Goal: Information Seeking & Learning: Find contact information

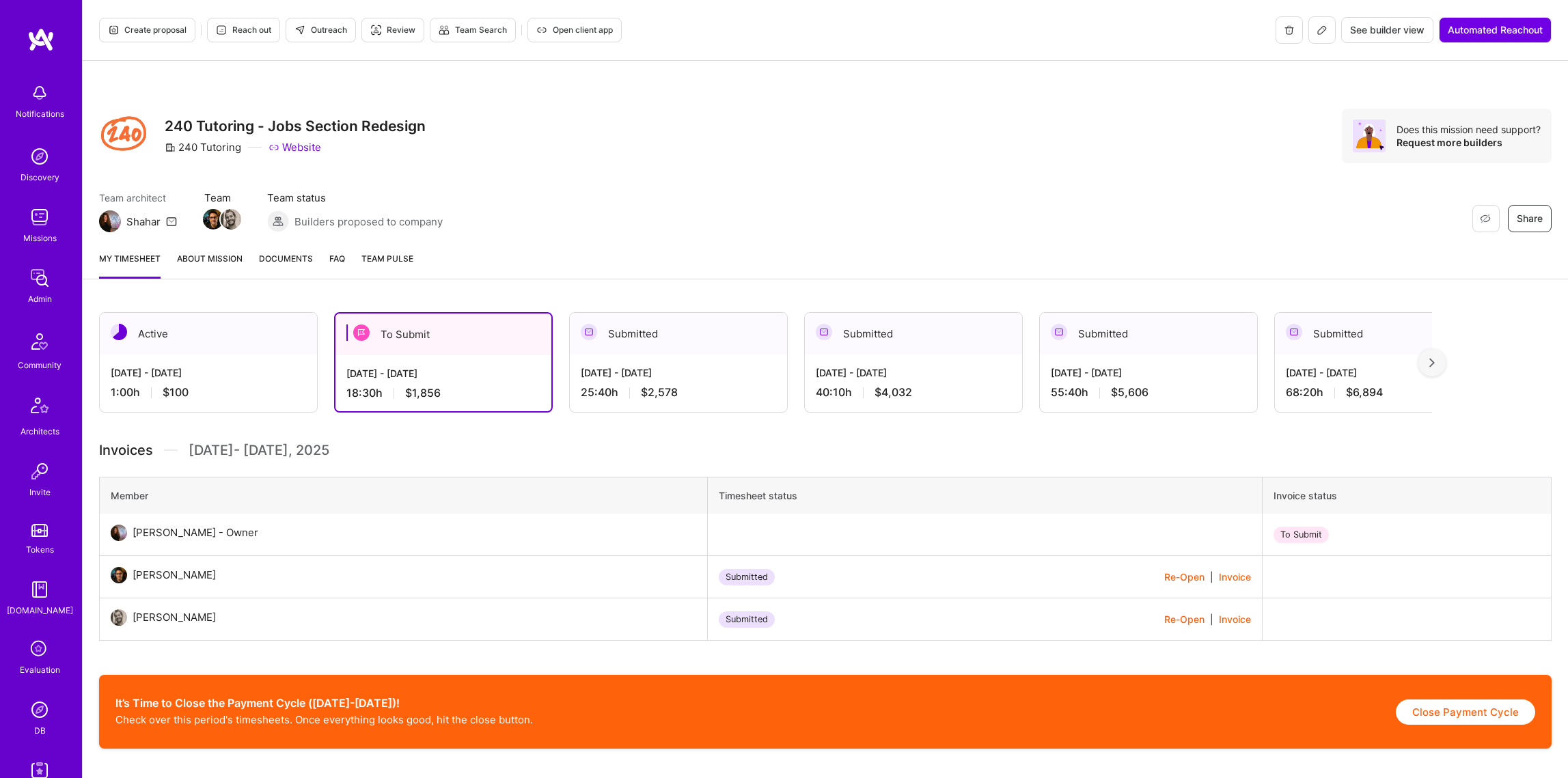
click at [40, 282] on img at bounding box center [39, 278] width 27 height 27
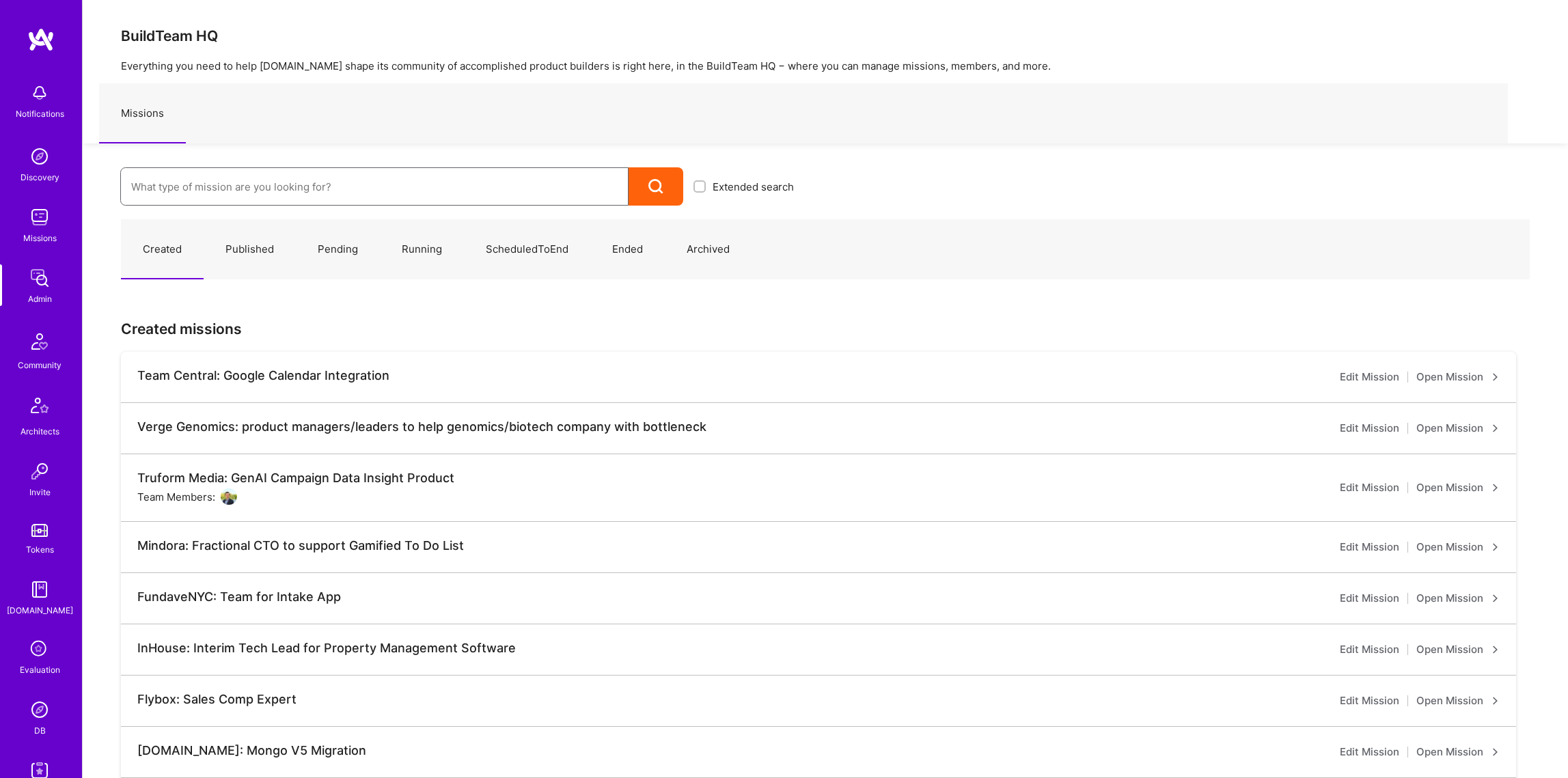
click at [163, 185] on input at bounding box center [374, 187] width 487 height 35
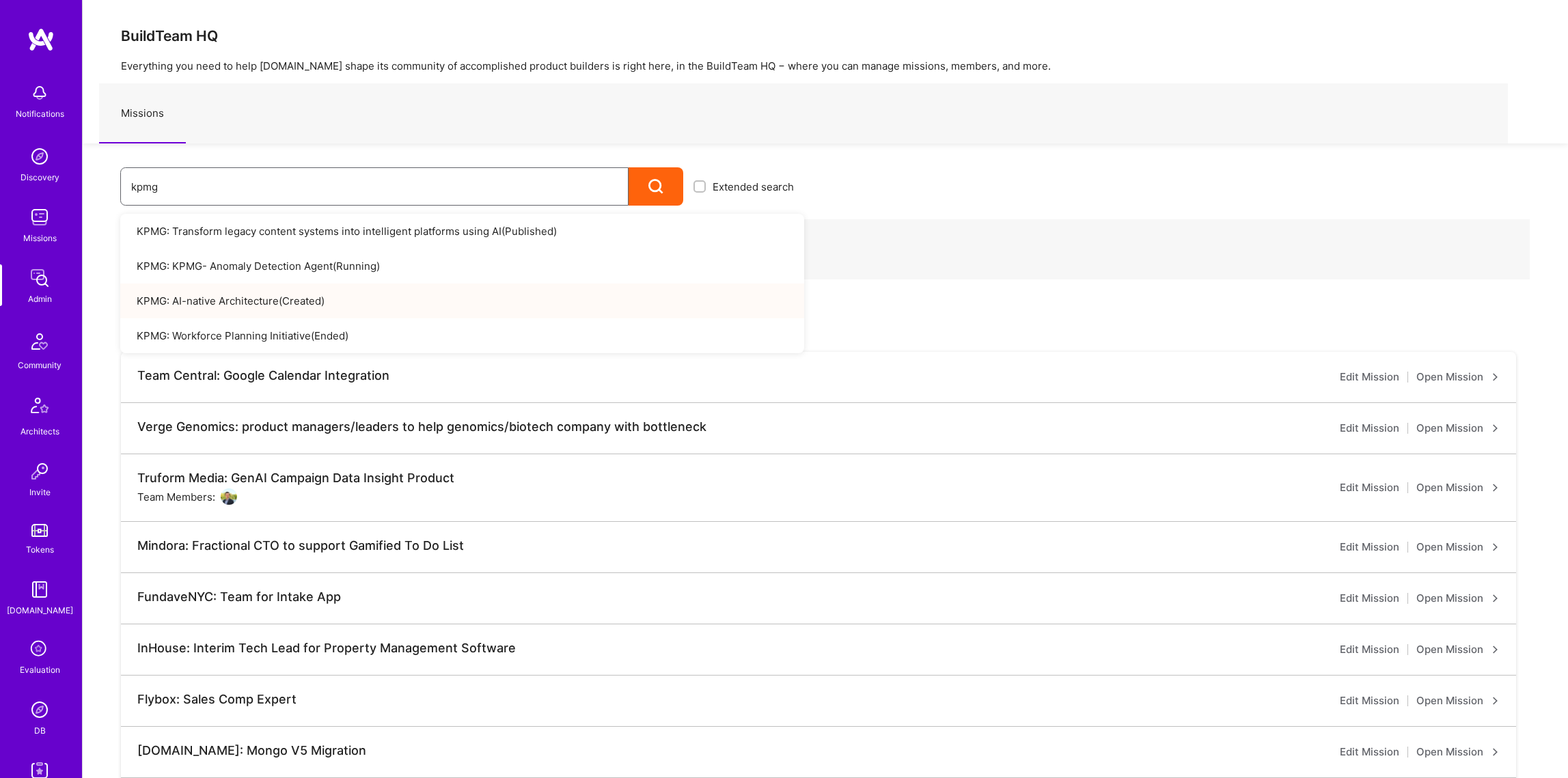
type input "kpmg"
click at [278, 260] on link "KPMG: KPMG- Anomaly Detection Agent ( Running )" at bounding box center [462, 266] width 684 height 35
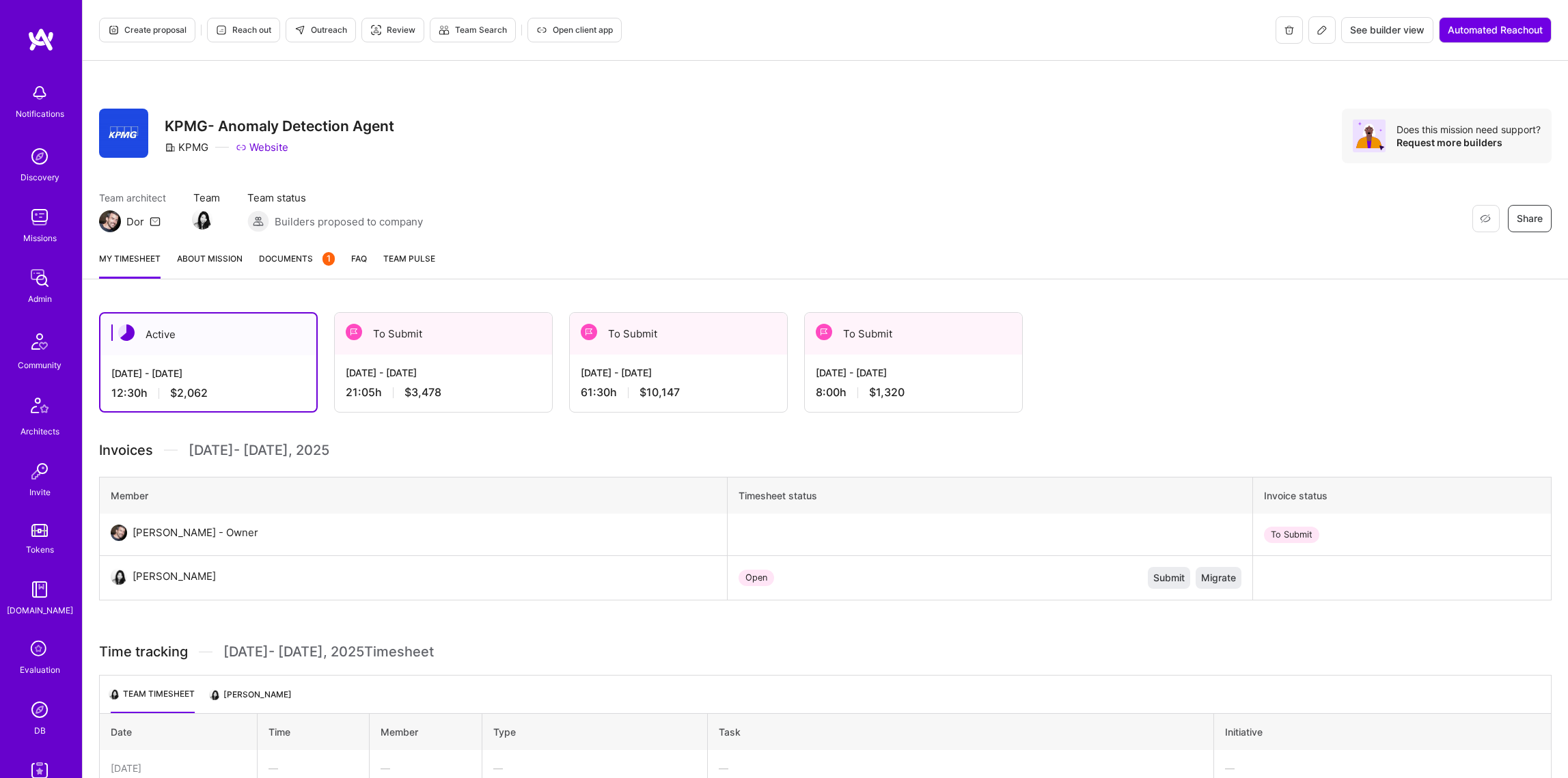
click at [459, 398] on div "Aug 16 - Aug 31, 2025 21:05 h $3,478" at bounding box center [443, 382] width 217 height 56
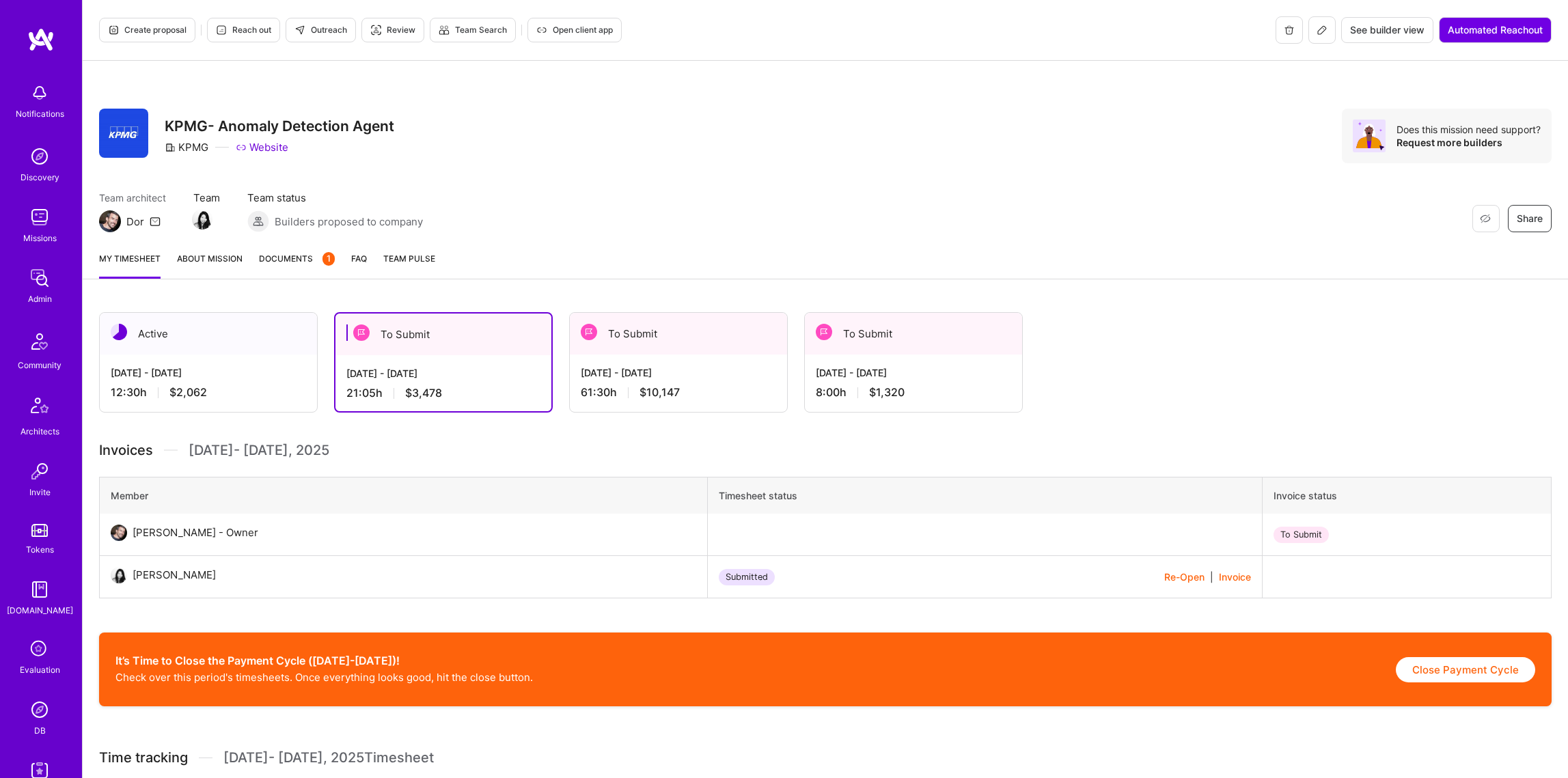
click at [920, 389] on div "8:00 h $1,320" at bounding box center [913, 392] width 196 height 15
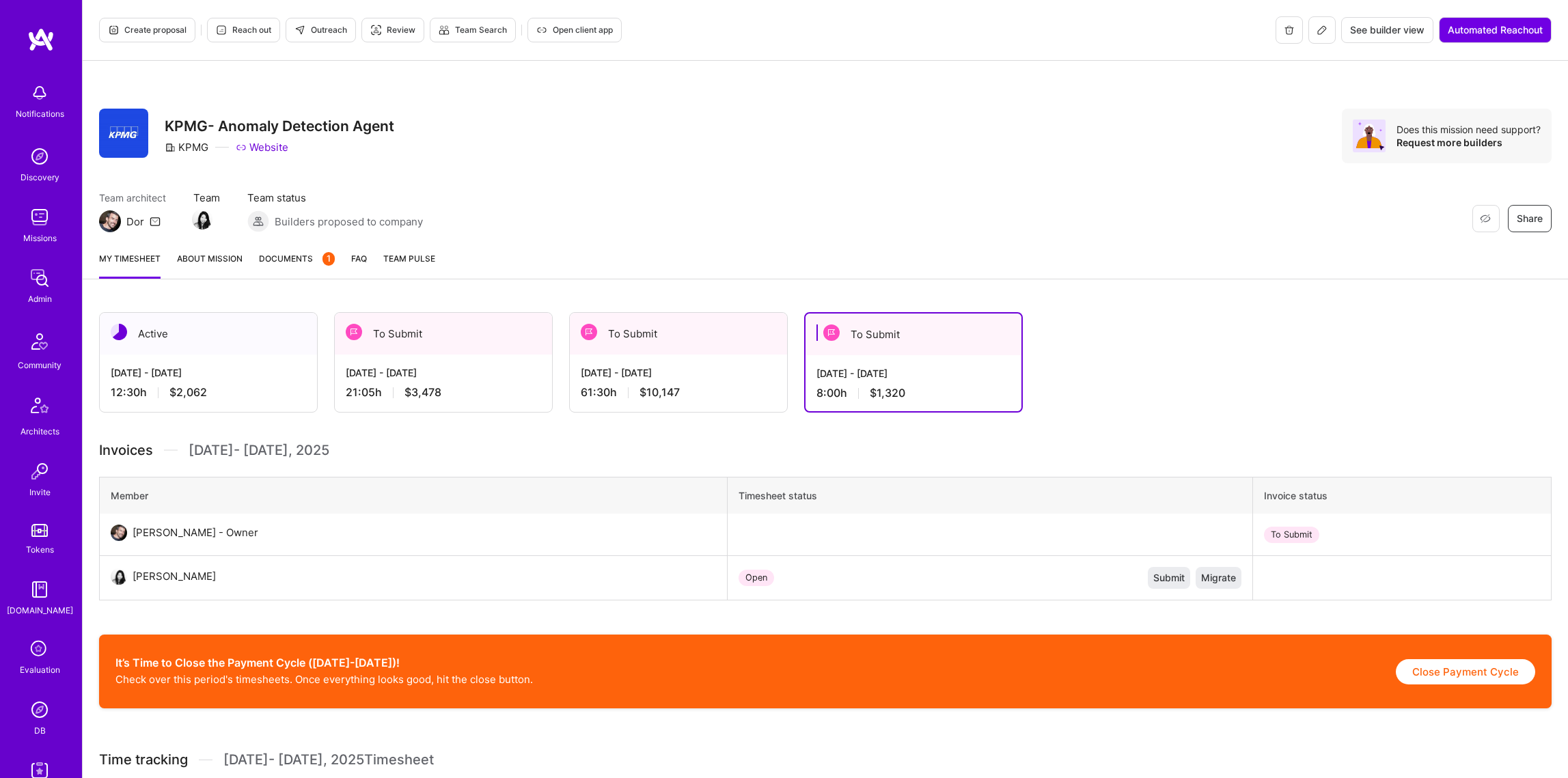
click at [714, 370] on div "[DATE] - [DATE]" at bounding box center [678, 373] width 196 height 15
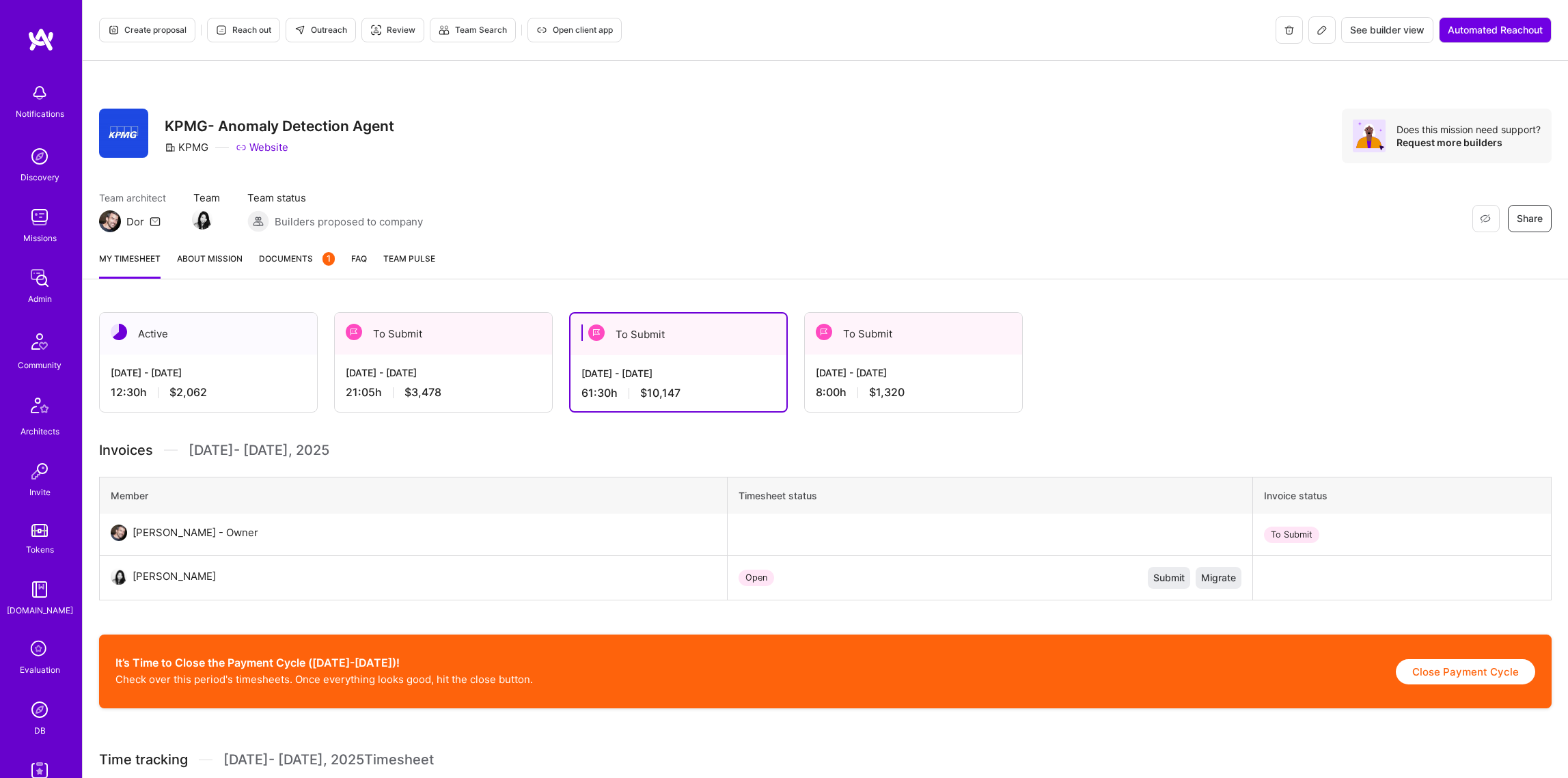
click at [488, 380] on div "Aug 16 - Aug 31, 2025 21:05 h $3,478" at bounding box center [443, 382] width 217 height 56
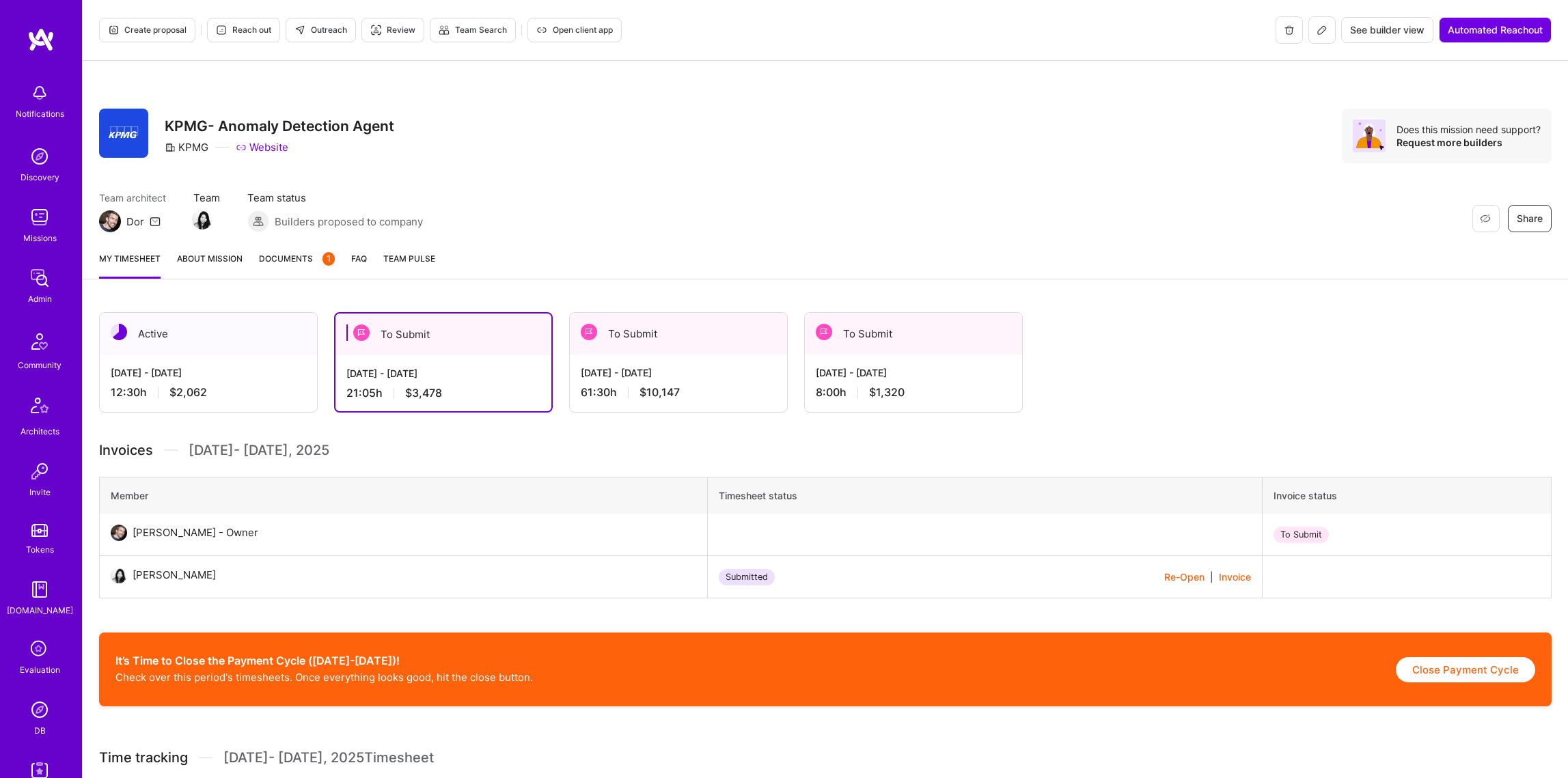
click at [46, 305] on div "Admin" at bounding box center [39, 299] width 24 height 15
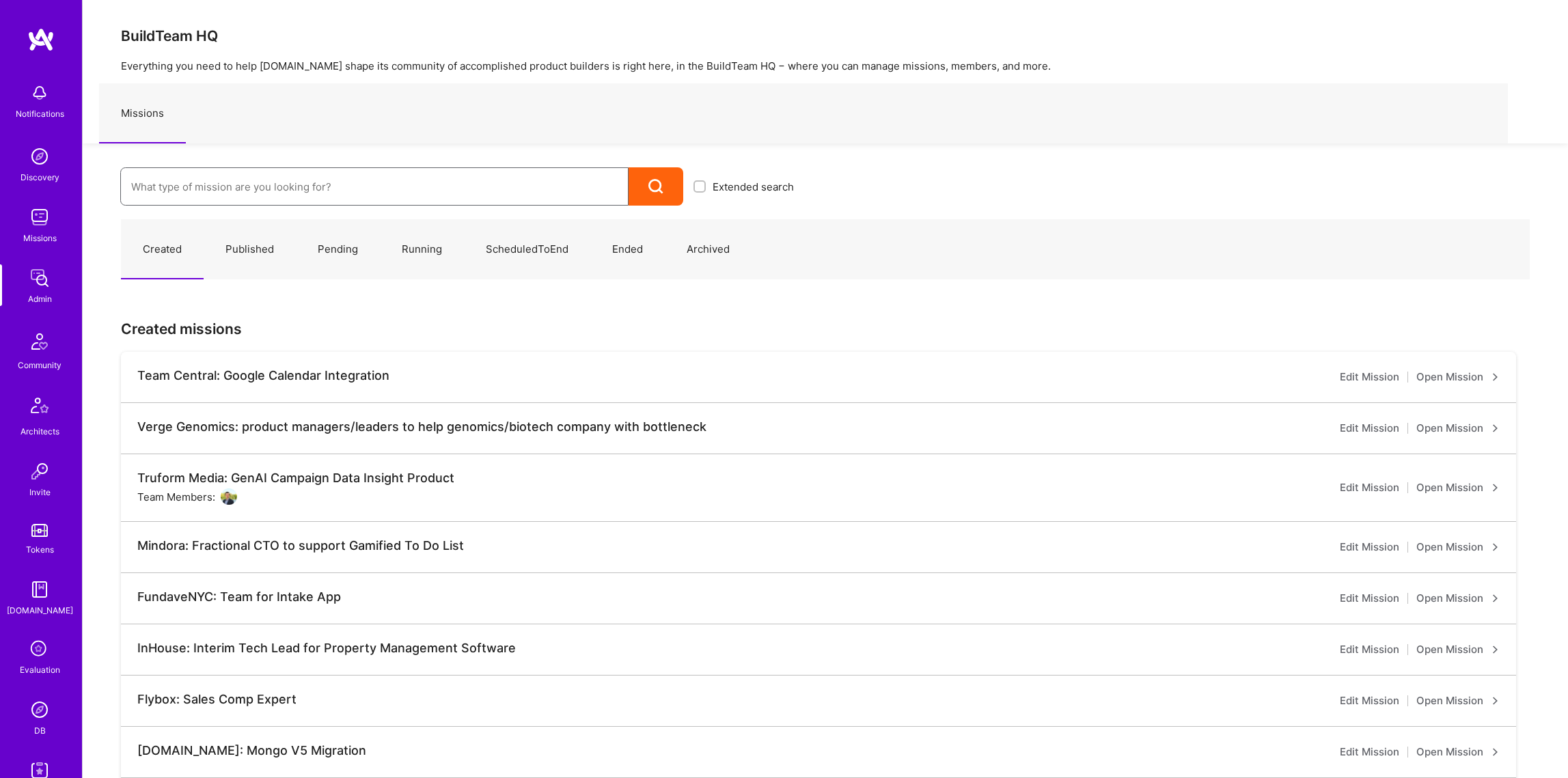
click at [207, 179] on input at bounding box center [374, 187] width 487 height 35
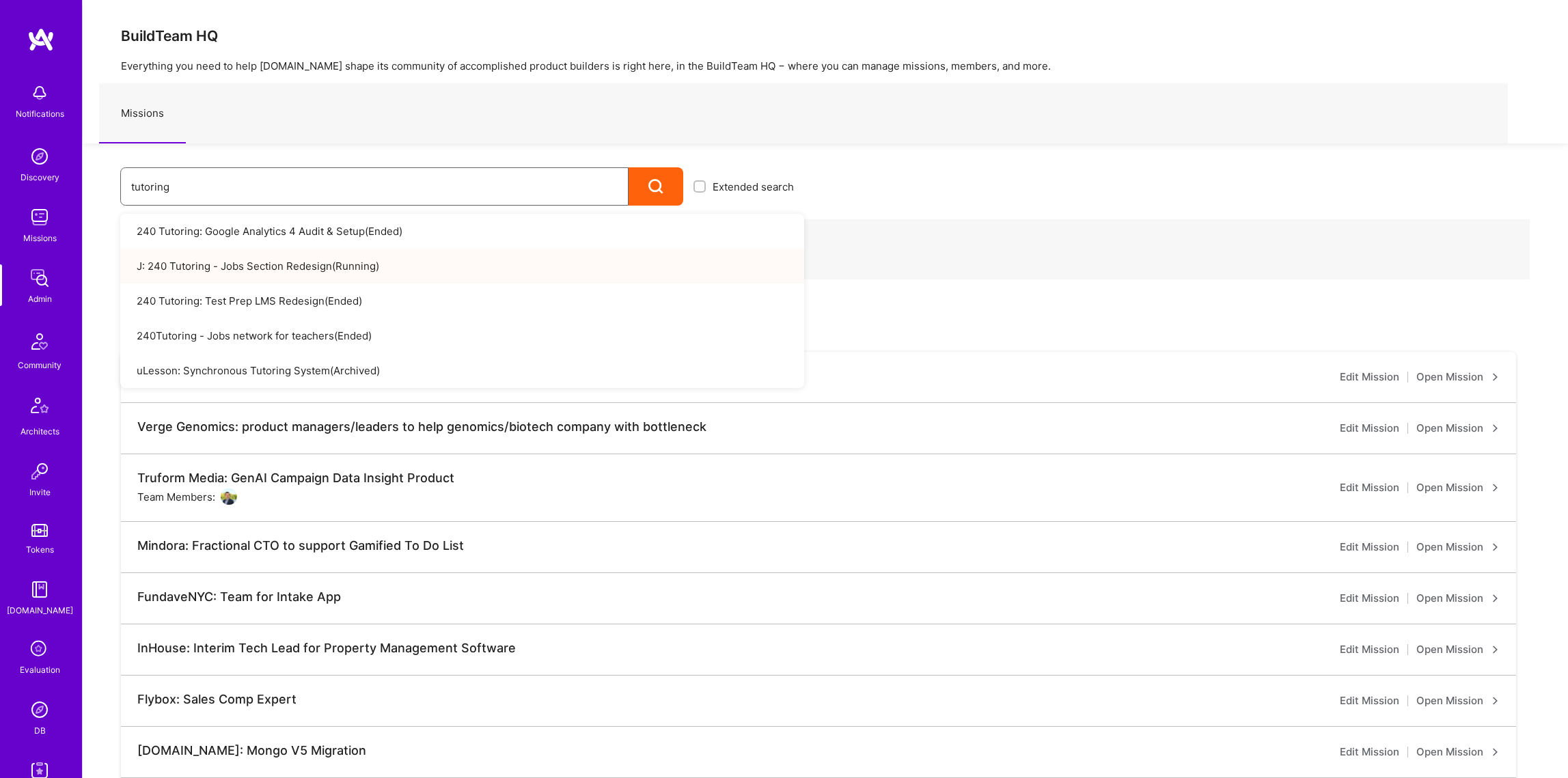
type input "tutoring"
click at [346, 265] on link "J: 240 Tutoring - Jobs Section Redesign ( Running )" at bounding box center [462, 266] width 684 height 35
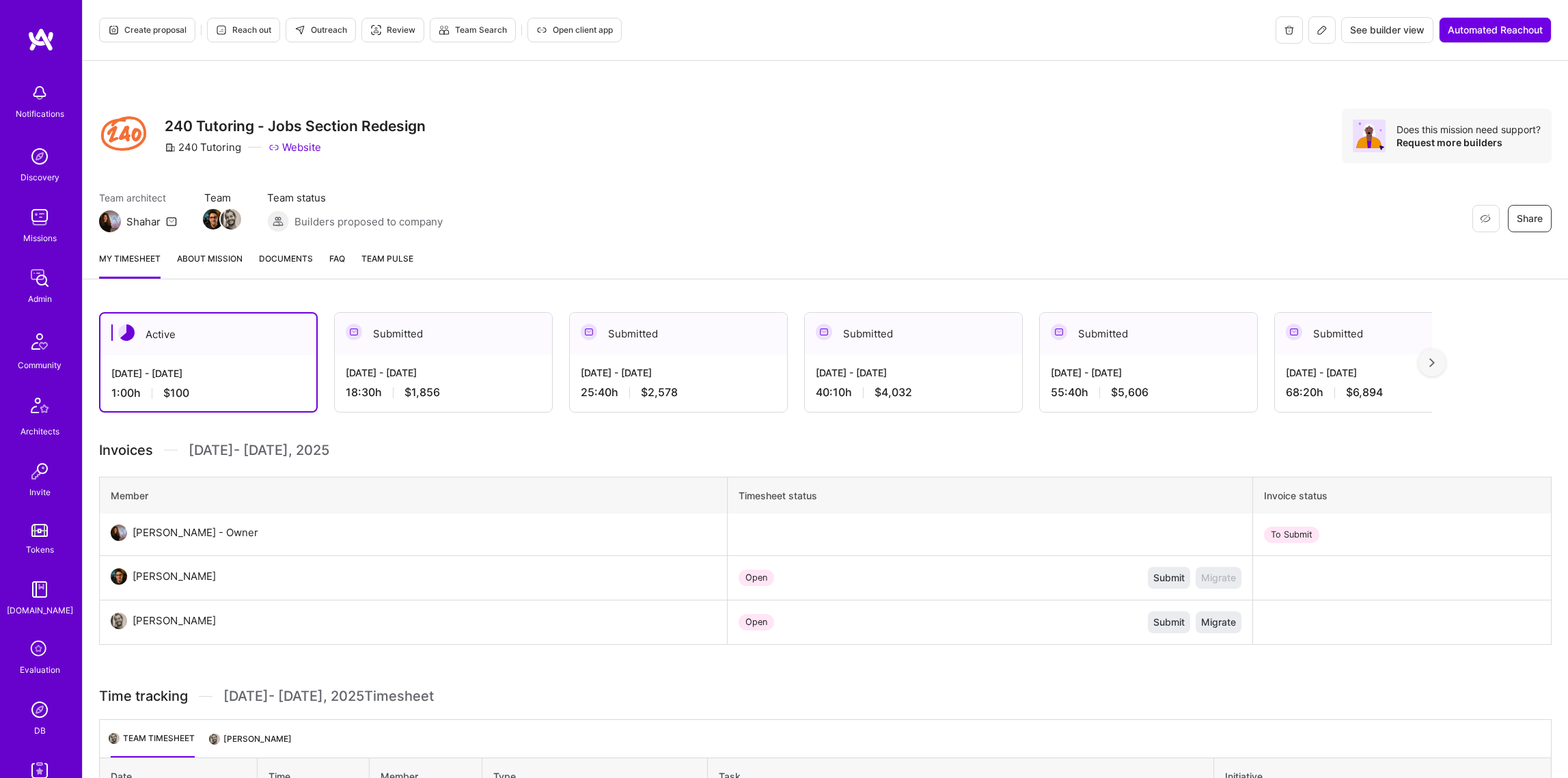
click at [1333, 27] on button at bounding box center [1321, 29] width 27 height 27
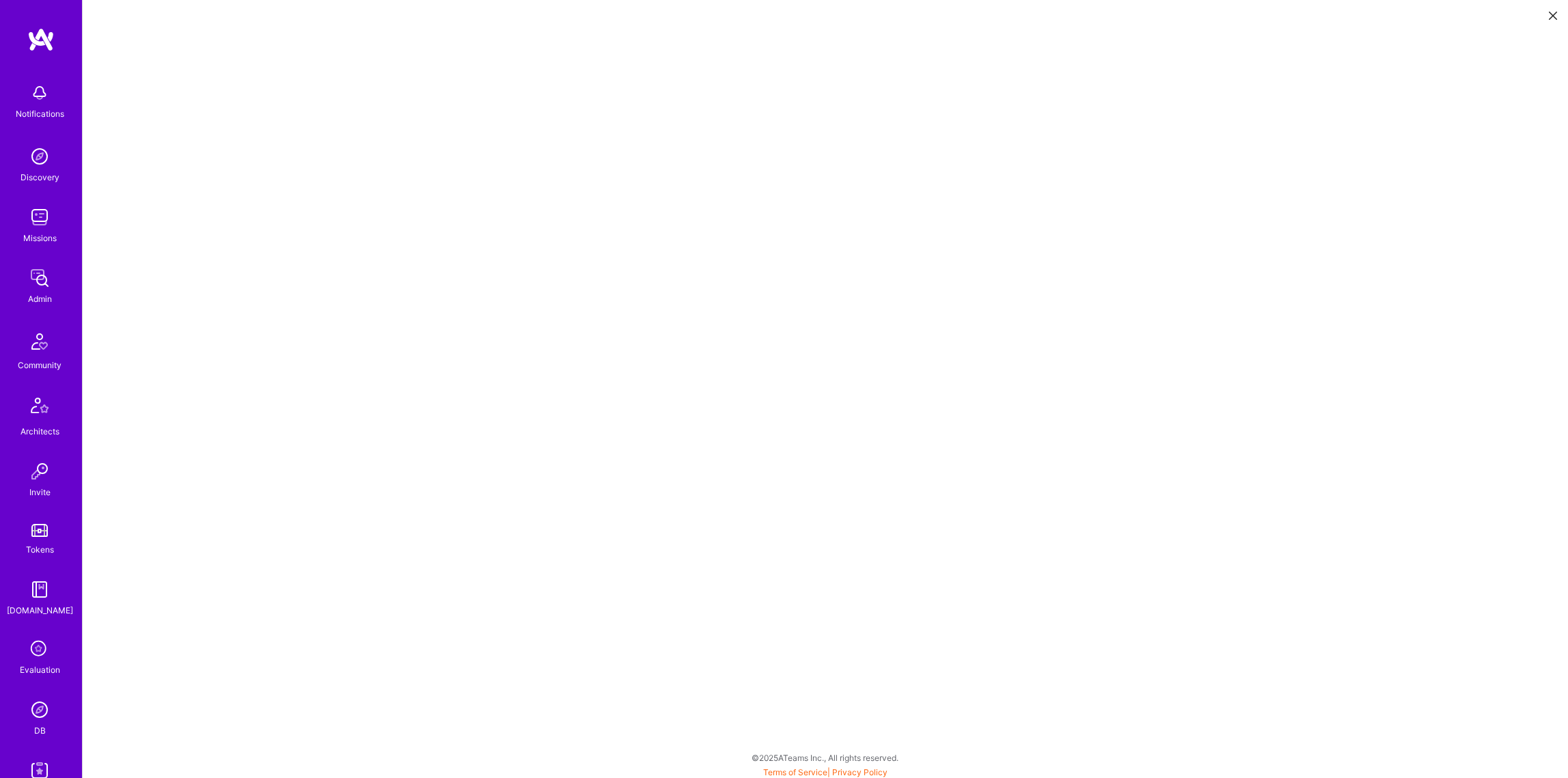
scroll to position [3, 0]
click at [31, 274] on img at bounding box center [39, 278] width 27 height 27
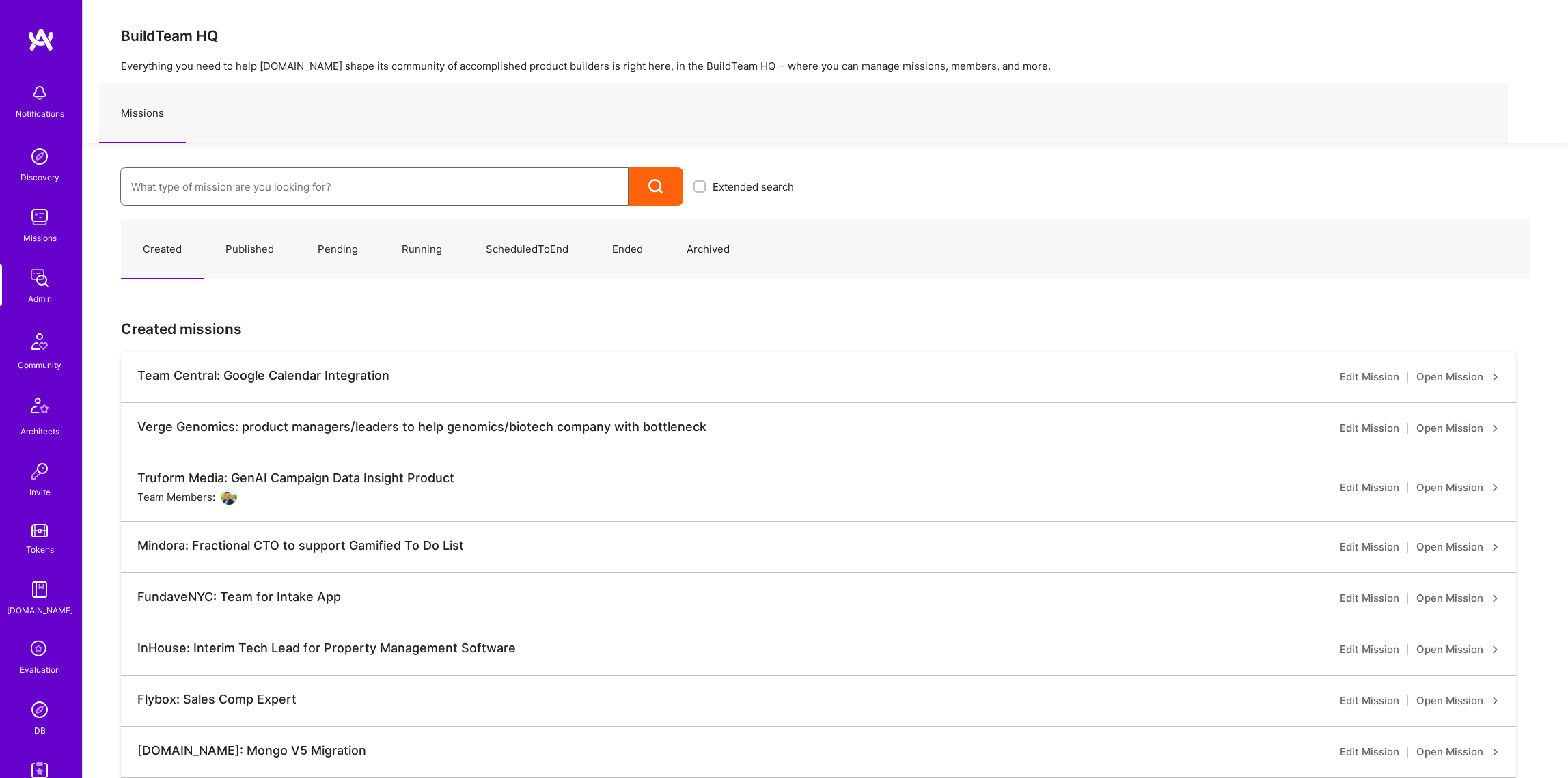
click at [187, 197] on input at bounding box center [374, 187] width 487 height 35
type input "robynn"
click at [289, 240] on link "Robynn AI: Full-Stack Engineer to Build Multi-Agent Marketing Platform ( Publis…" at bounding box center [462, 231] width 684 height 35
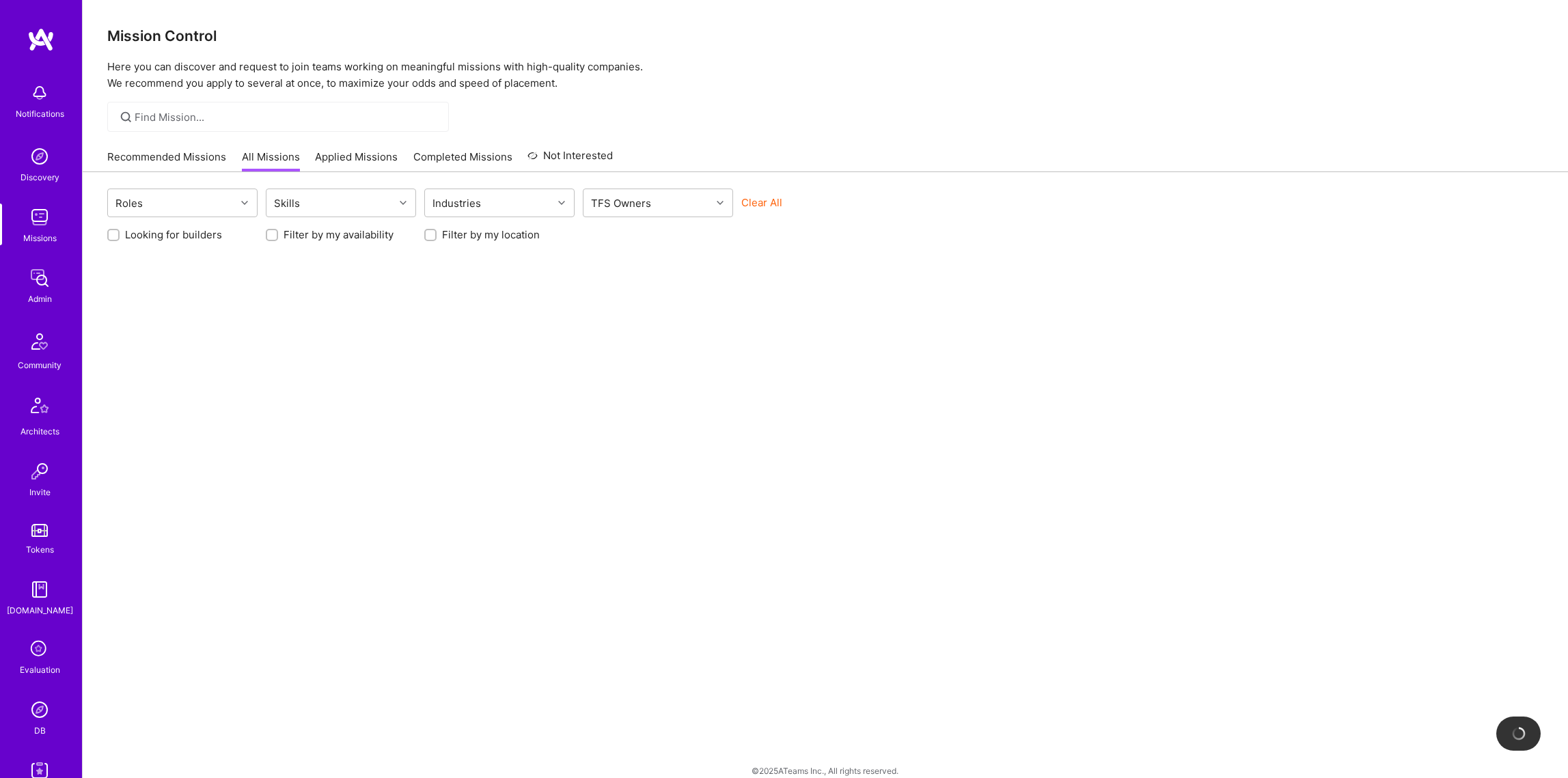
scroll to position [93, 0]
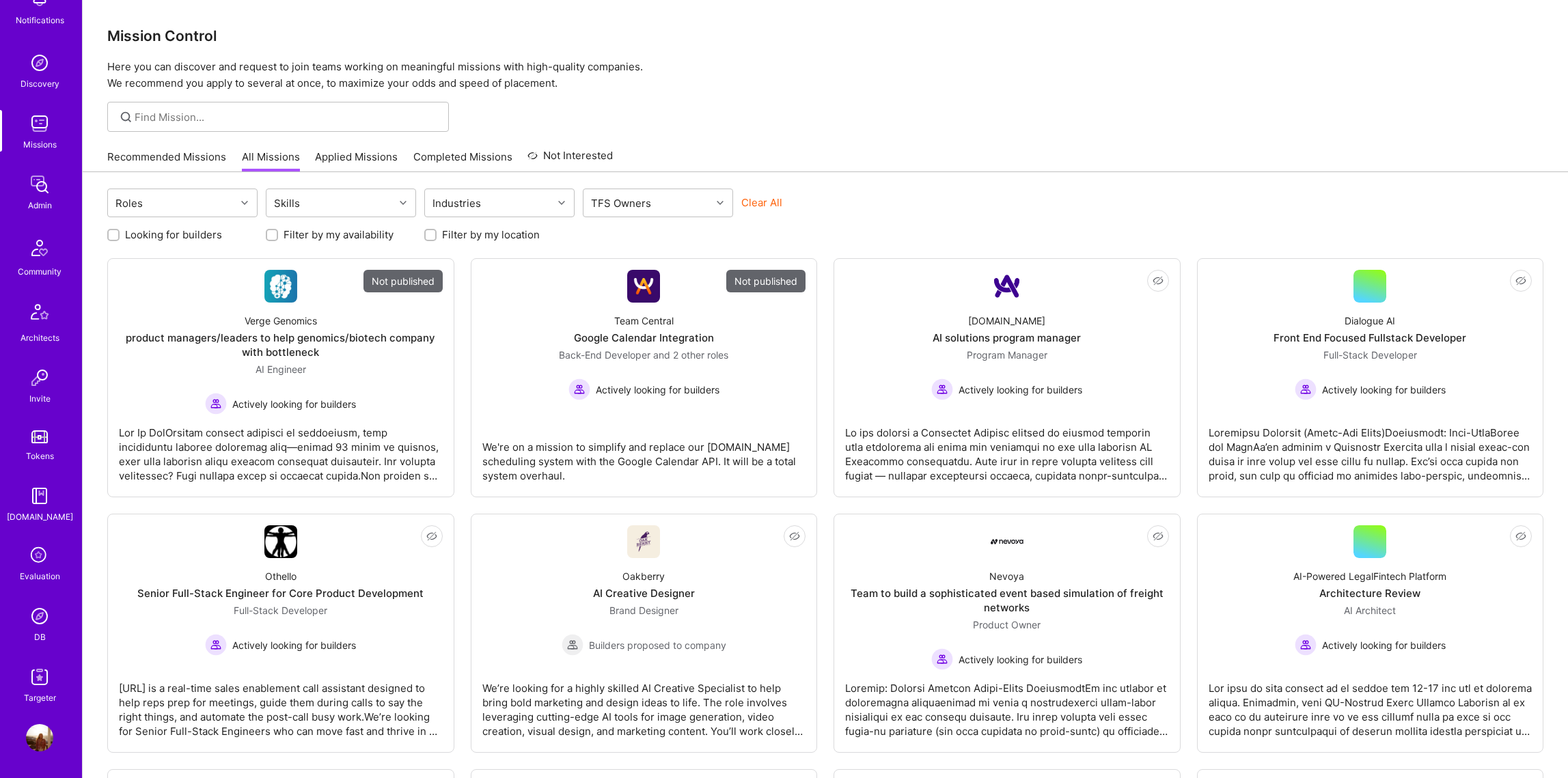
click at [52, 637] on link "DB" at bounding box center [39, 623] width 84 height 42
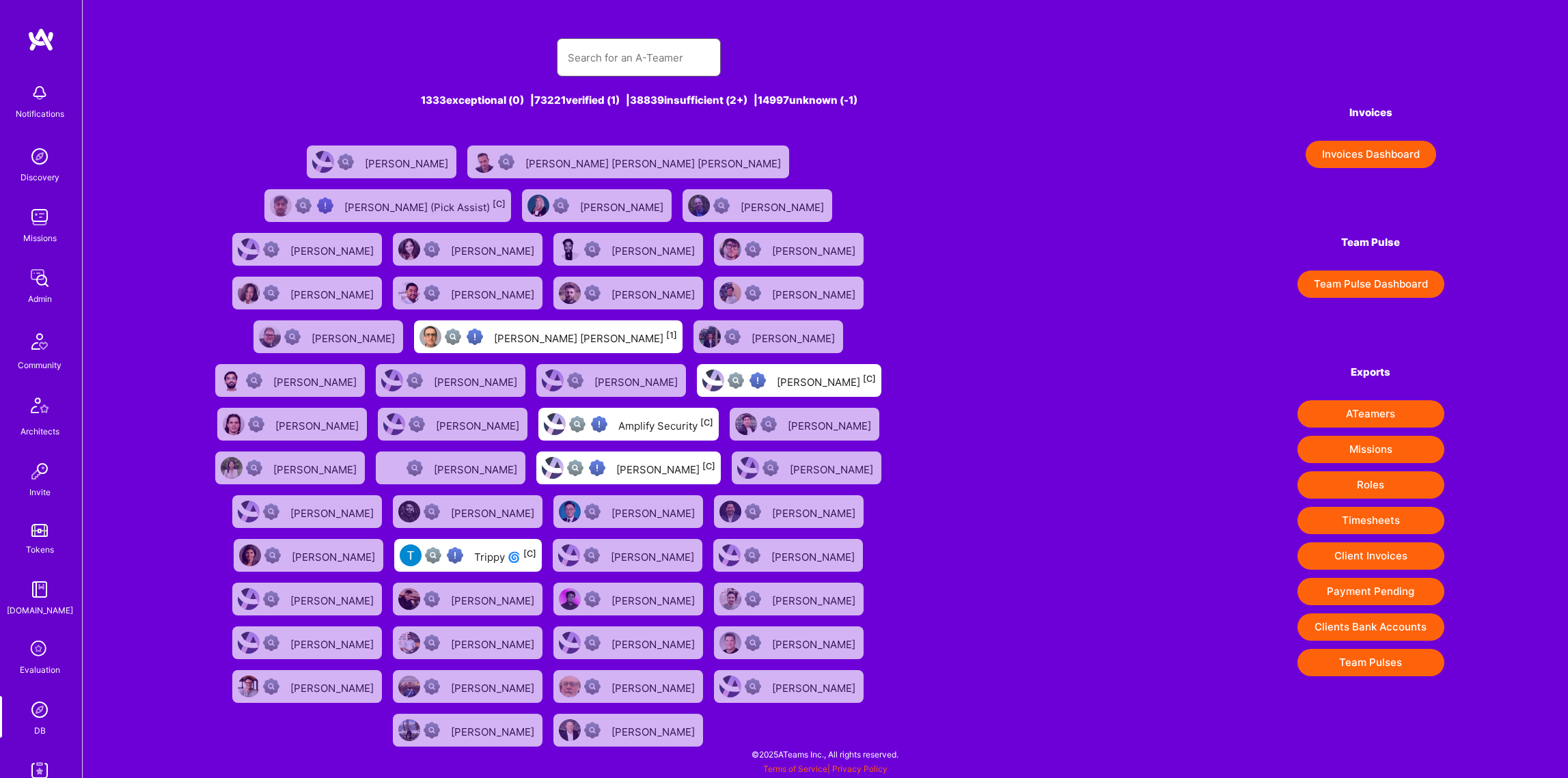
click at [665, 50] on input "text" at bounding box center [638, 57] width 142 height 35
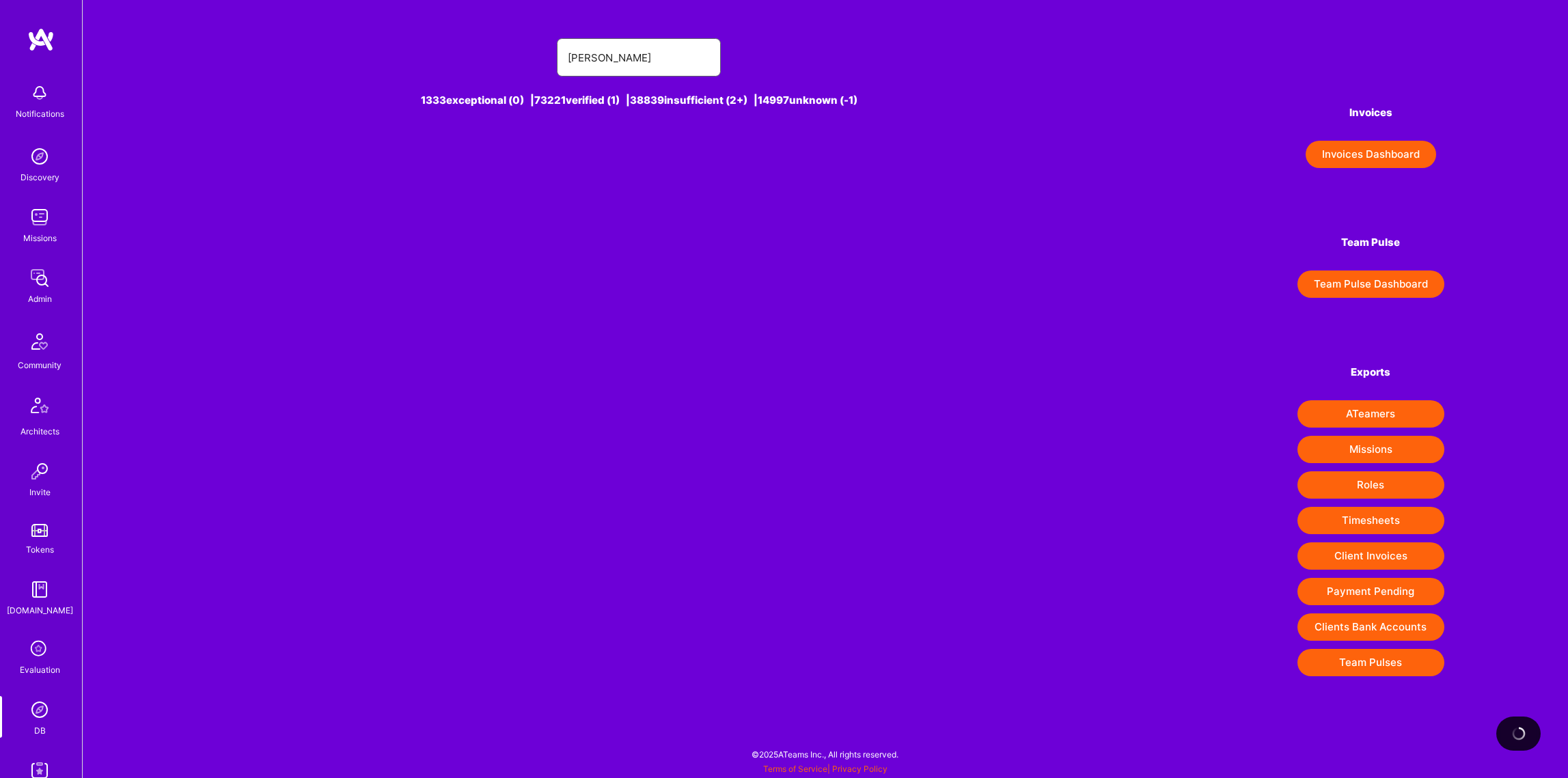
type input "guy tepper"
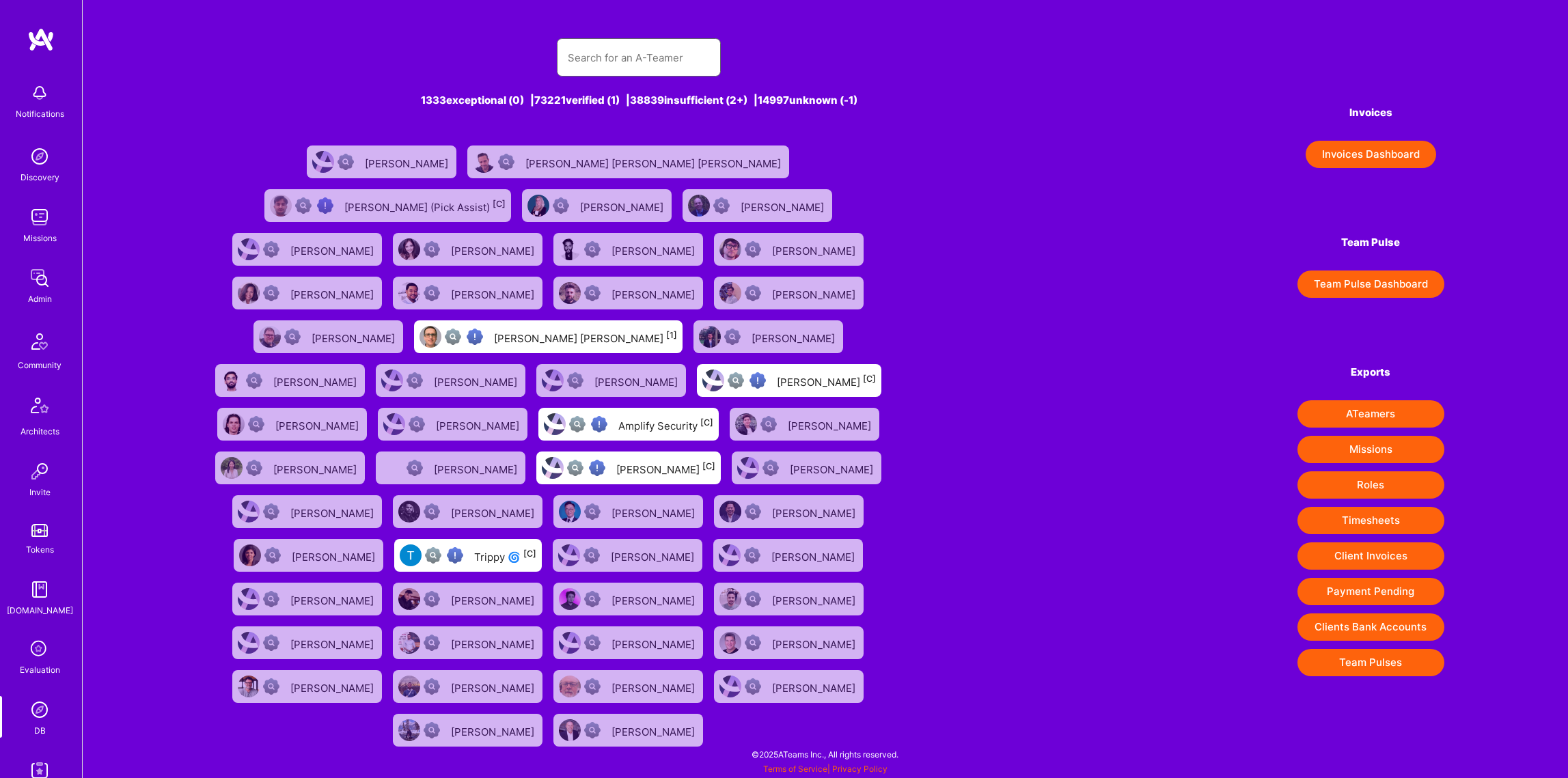
type input "Guy Tepper"
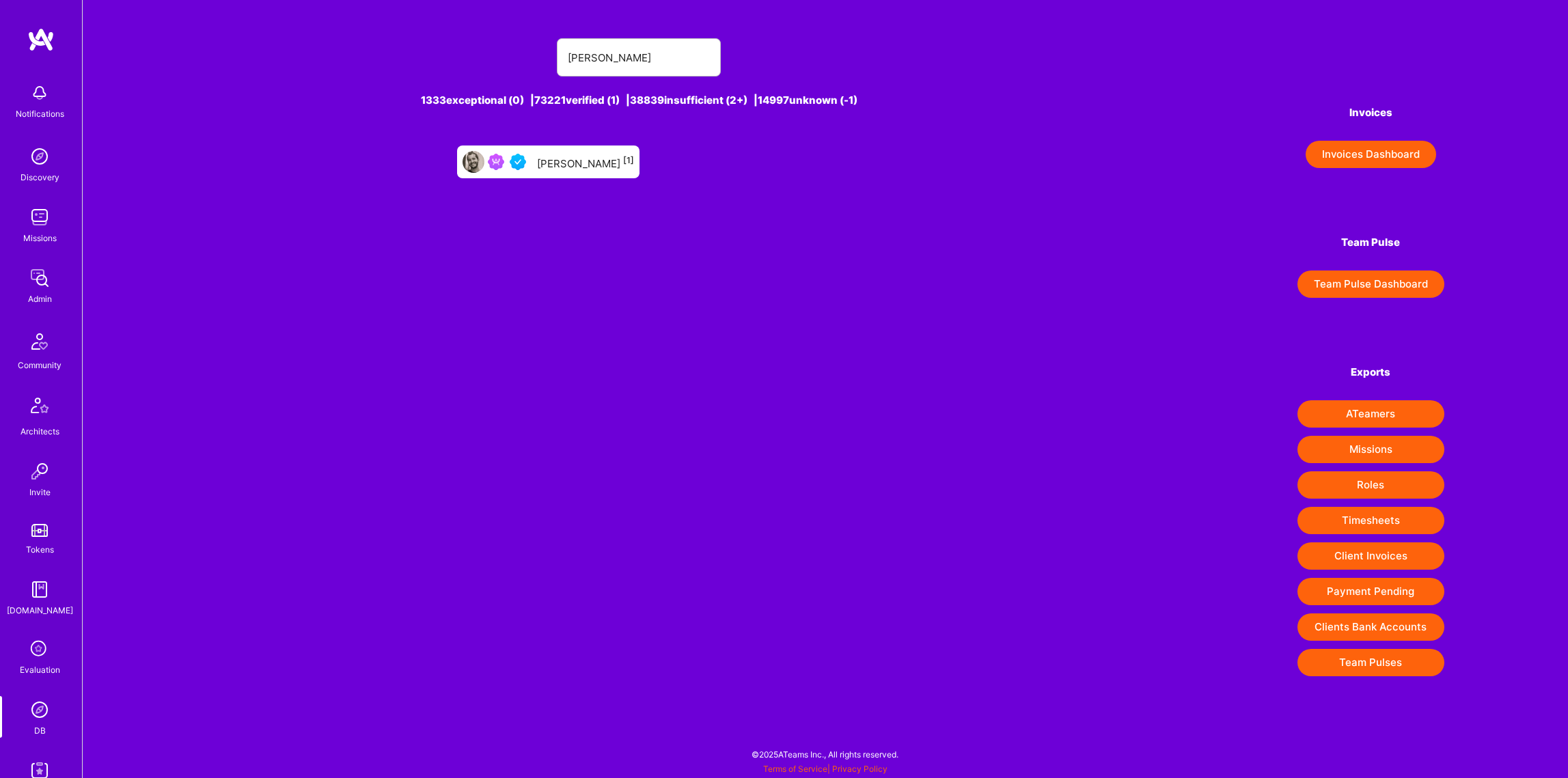
click at [557, 159] on div "Guy Tepper [1]" at bounding box center [585, 162] width 97 height 18
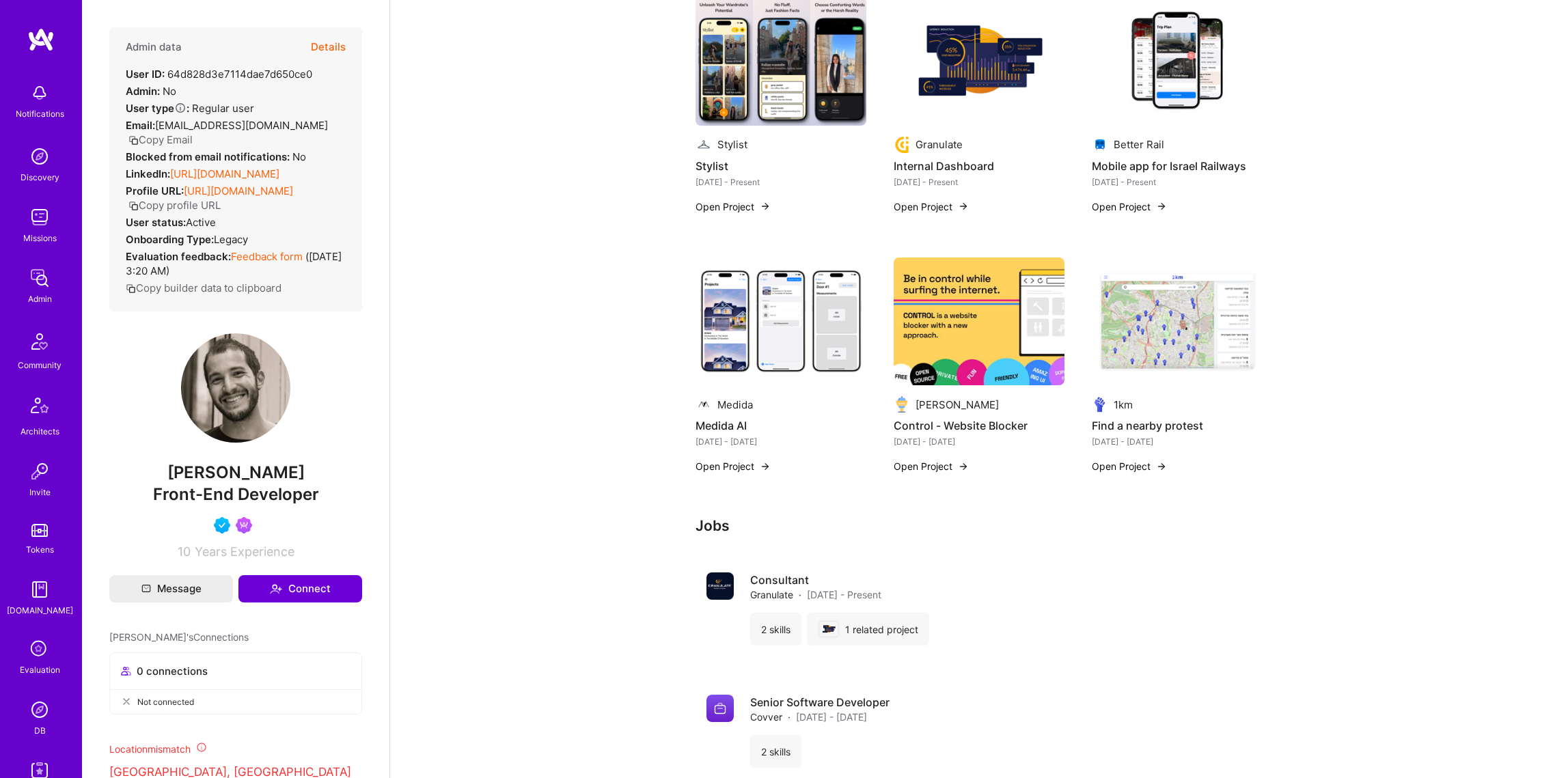
scroll to position [319, 0]
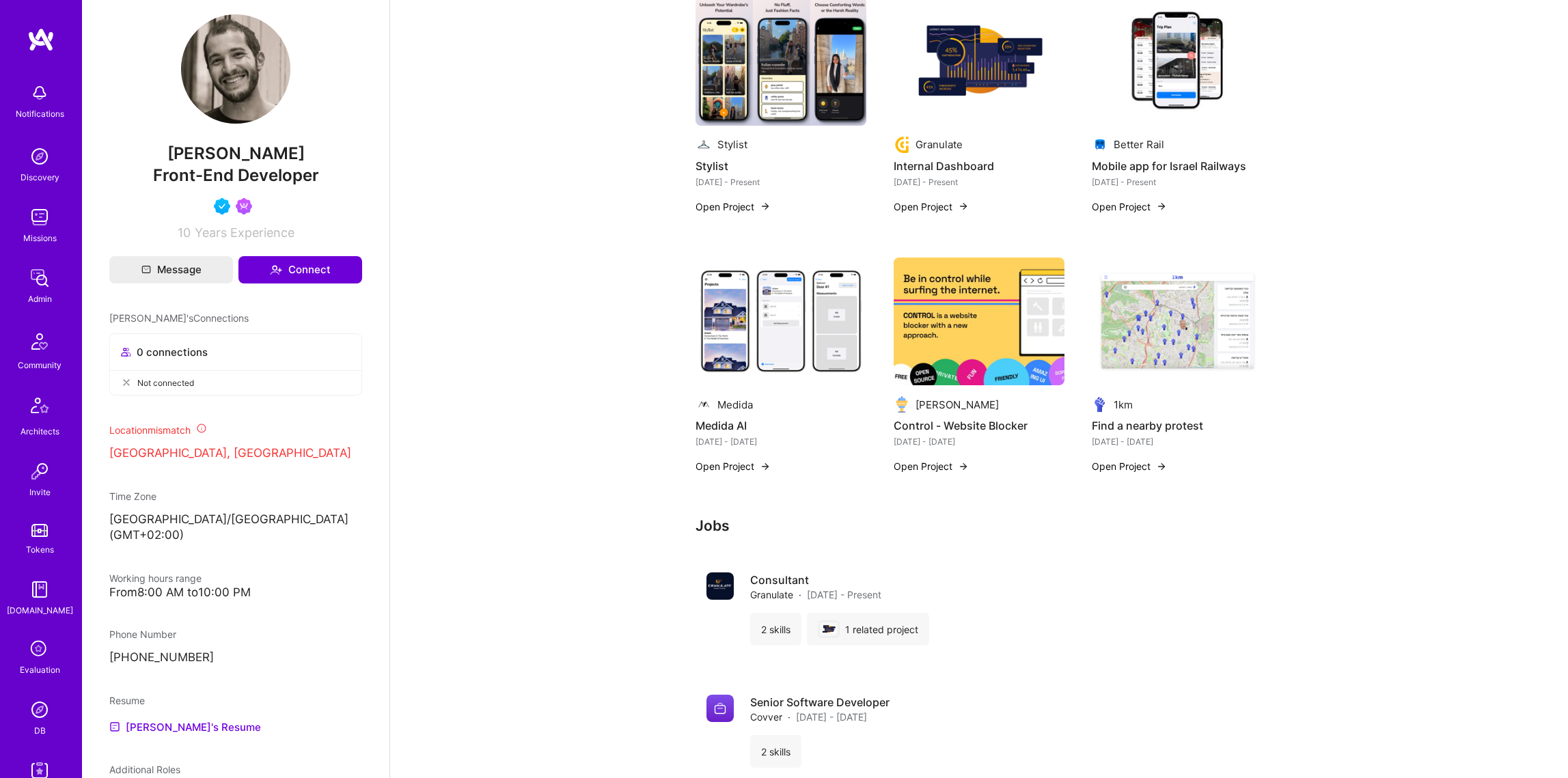
click at [47, 707] on img at bounding box center [39, 709] width 27 height 27
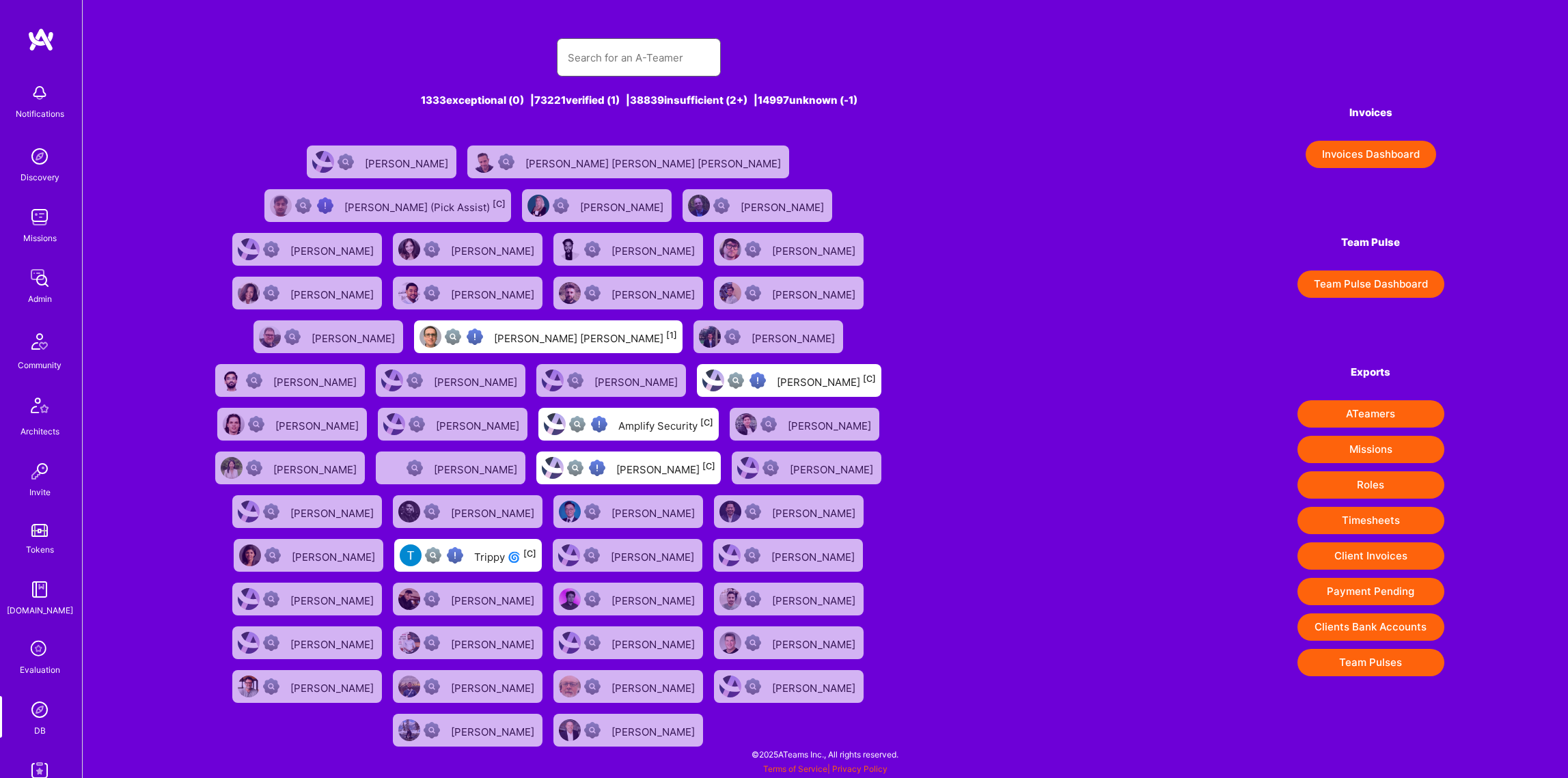
click at [619, 47] on input "text" at bounding box center [638, 57] width 142 height 35
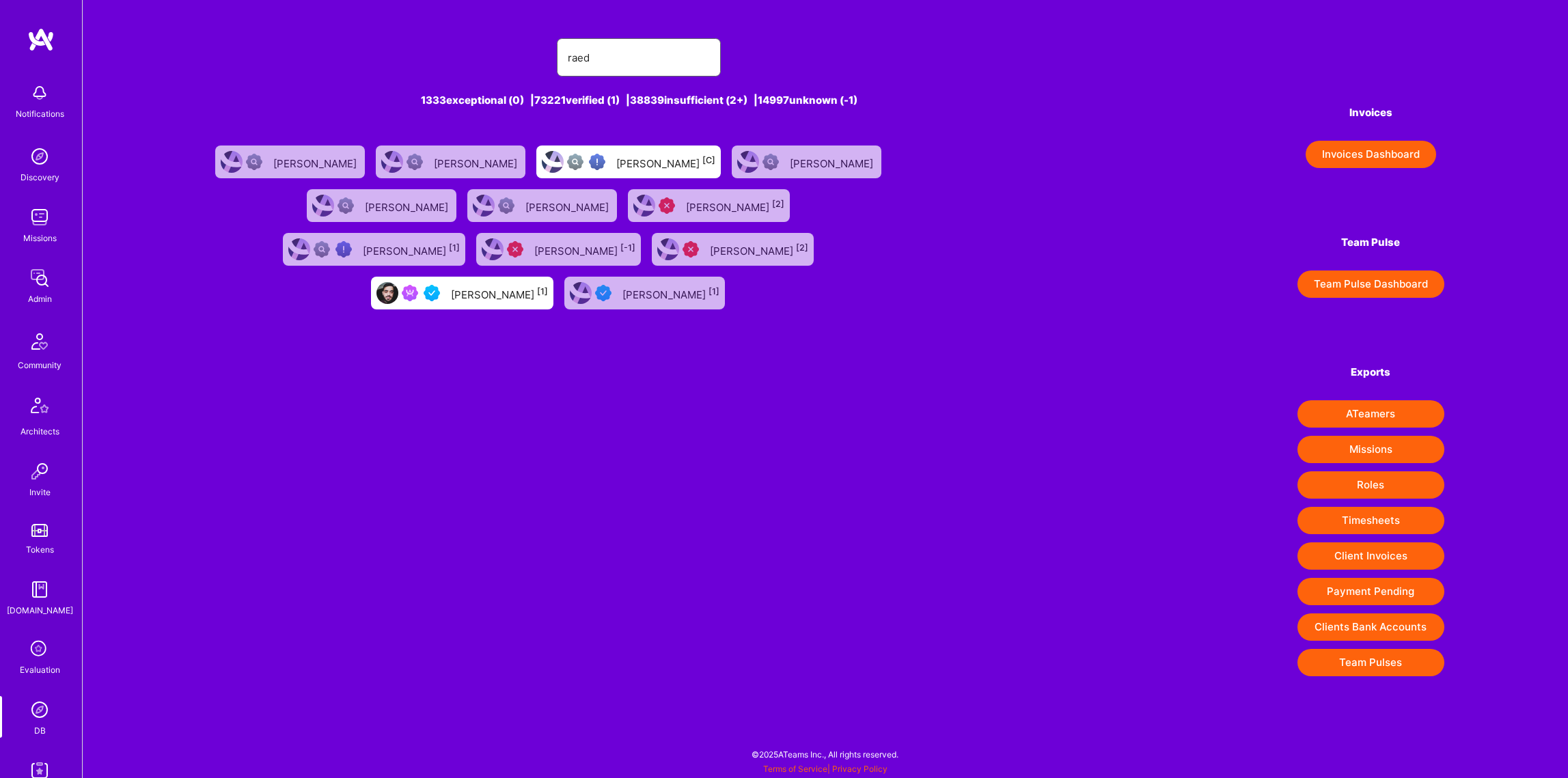
type input "raed"
click at [440, 285] on img at bounding box center [432, 293] width 16 height 16
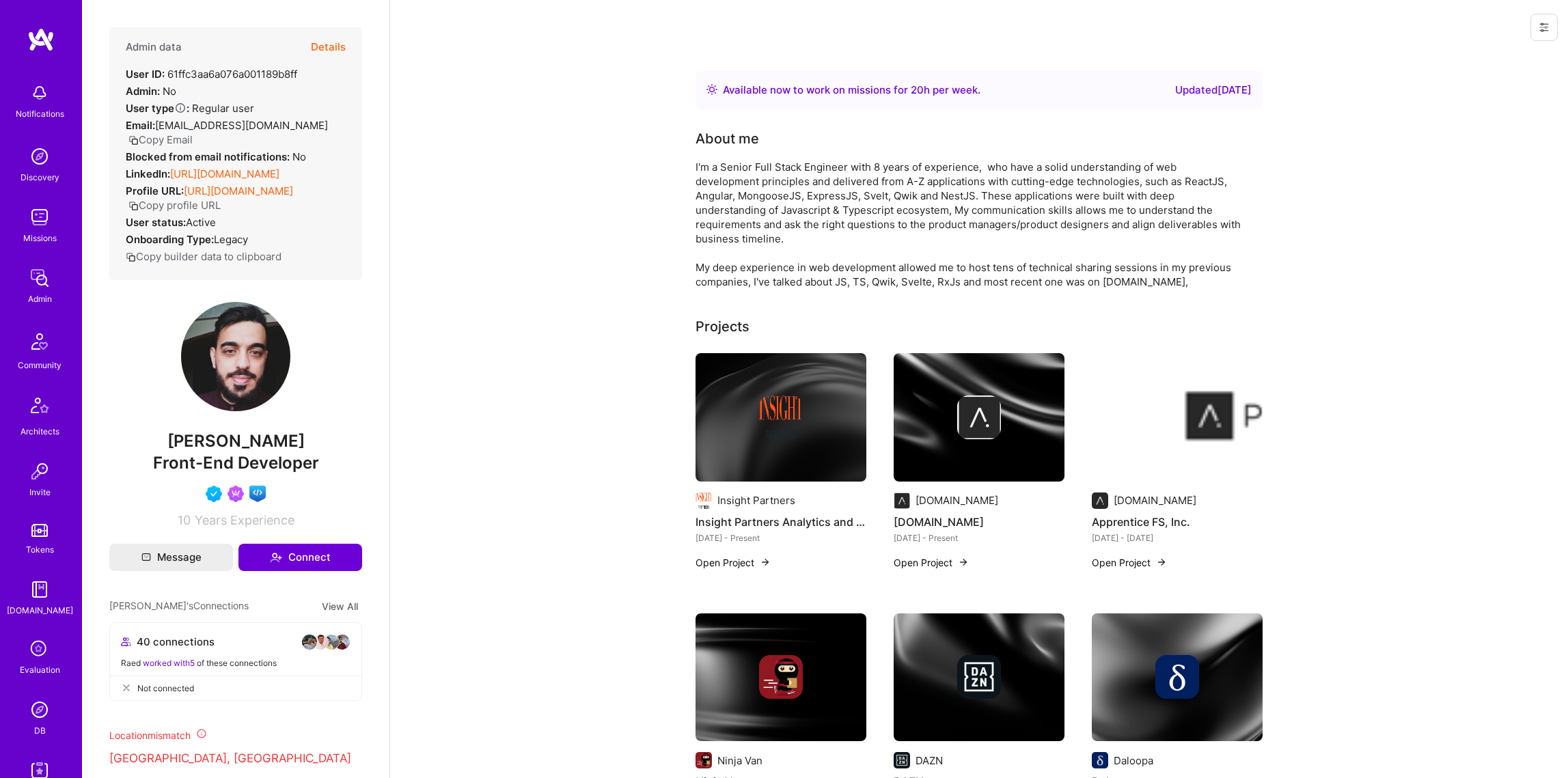
click at [260, 170] on link "https://linkedin.com/in/raed-ali-777406283" at bounding box center [224, 174] width 109 height 13
click at [327, 43] on button "Details" at bounding box center [328, 47] width 35 height 39
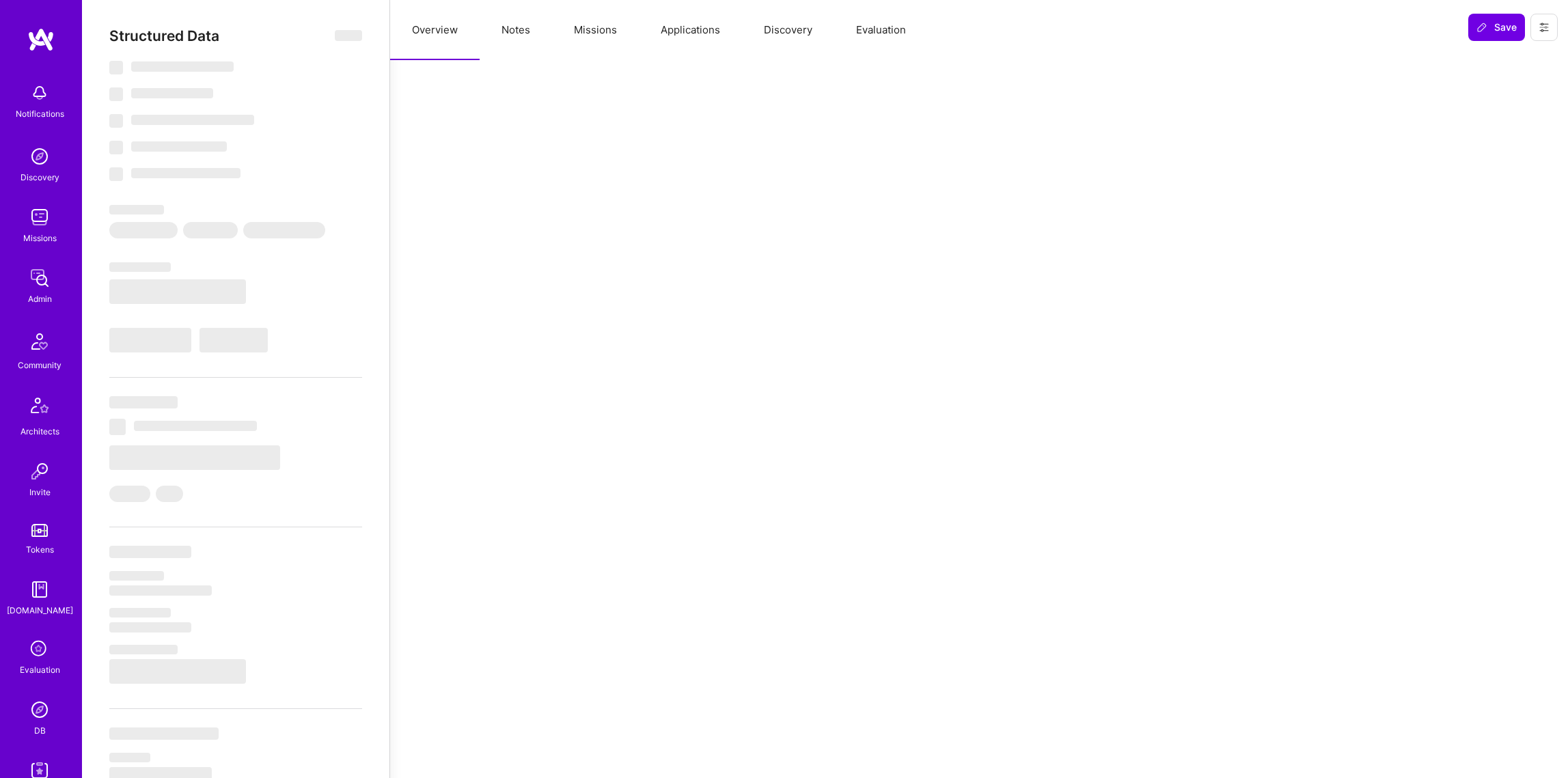
click at [603, 29] on button "Missions" at bounding box center [596, 29] width 87 height 60
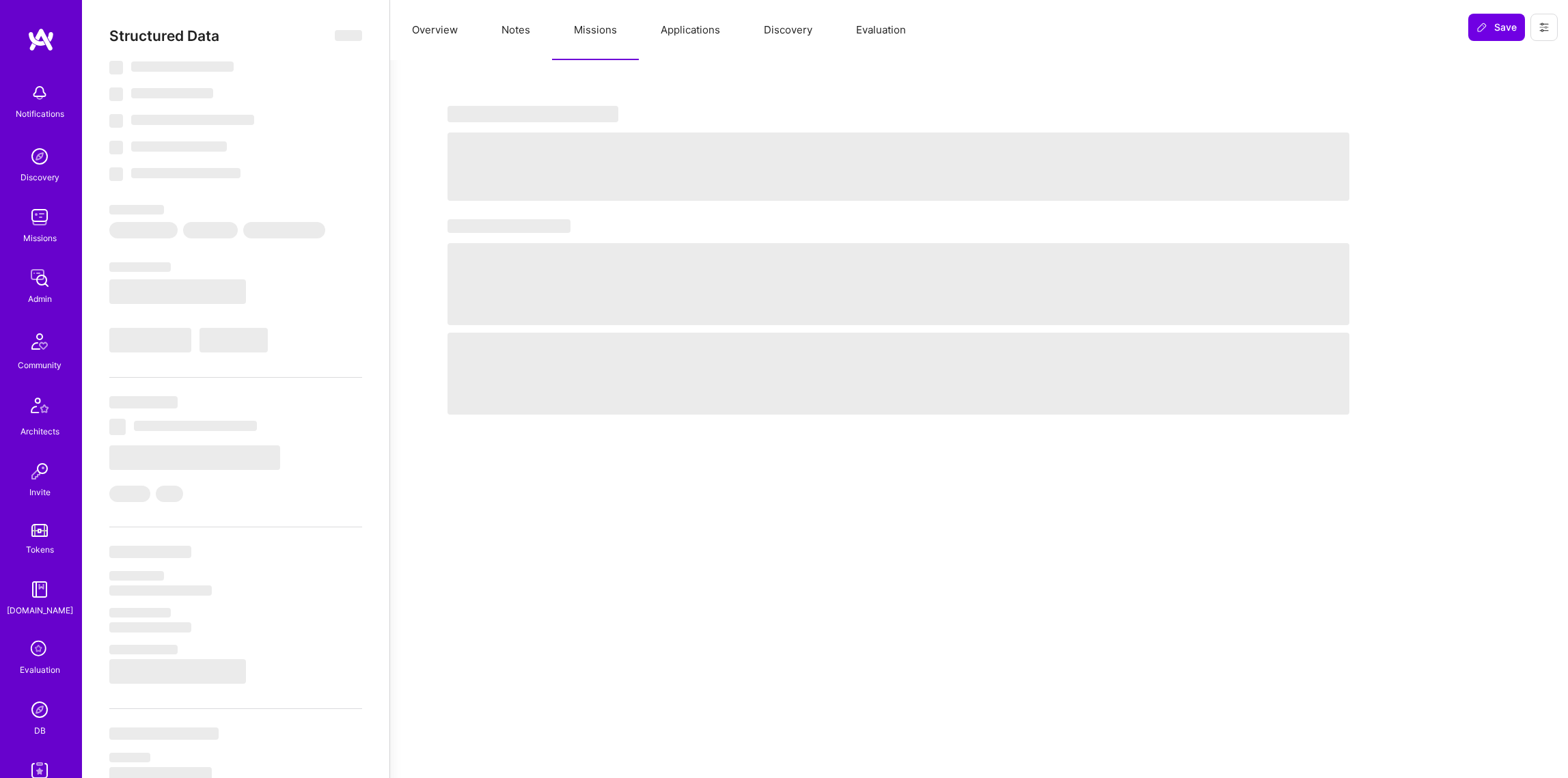
select select "Right Now"
select select "5"
select select "4"
select select "6"
select select "7"
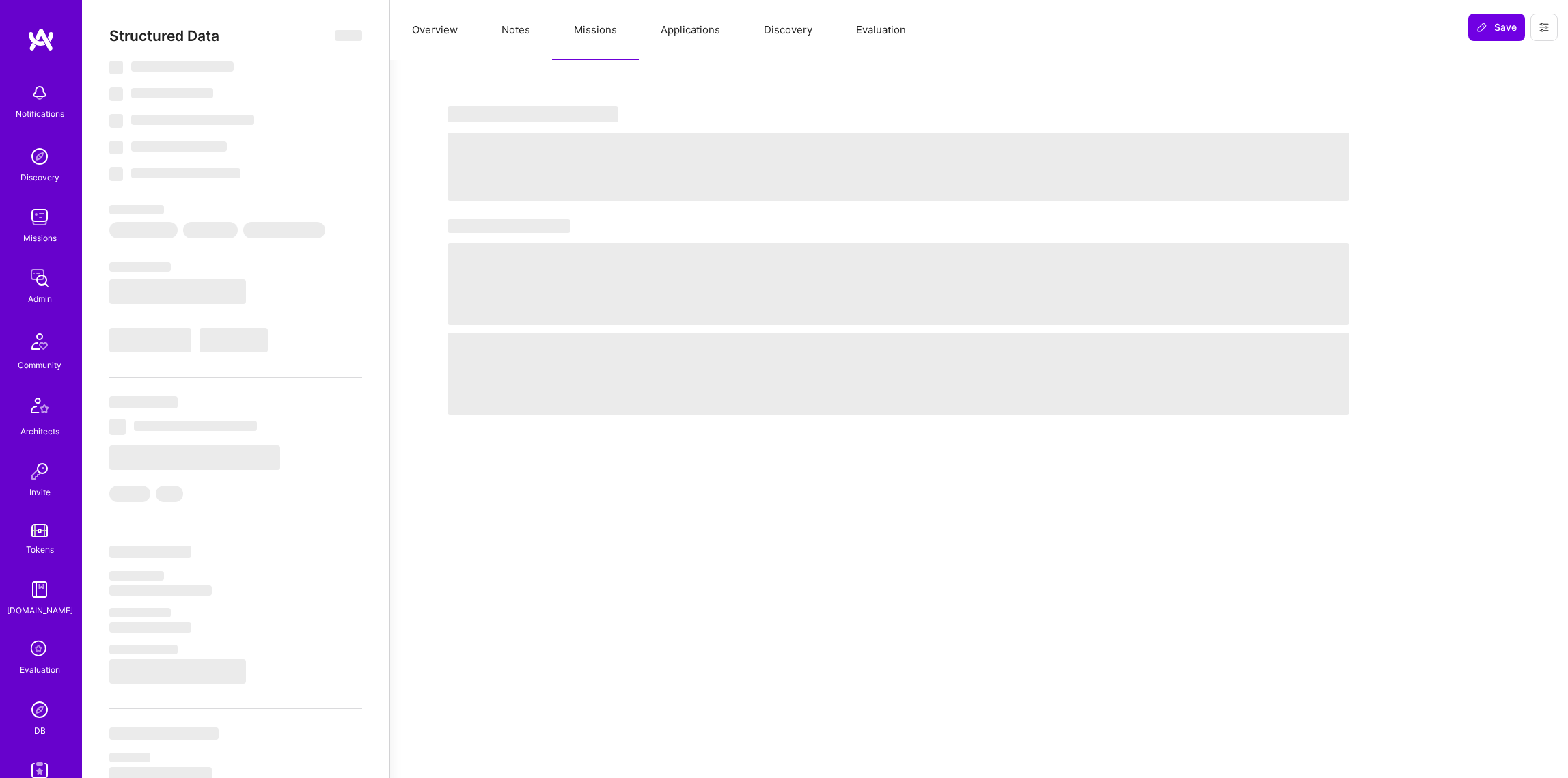
select select "IL"
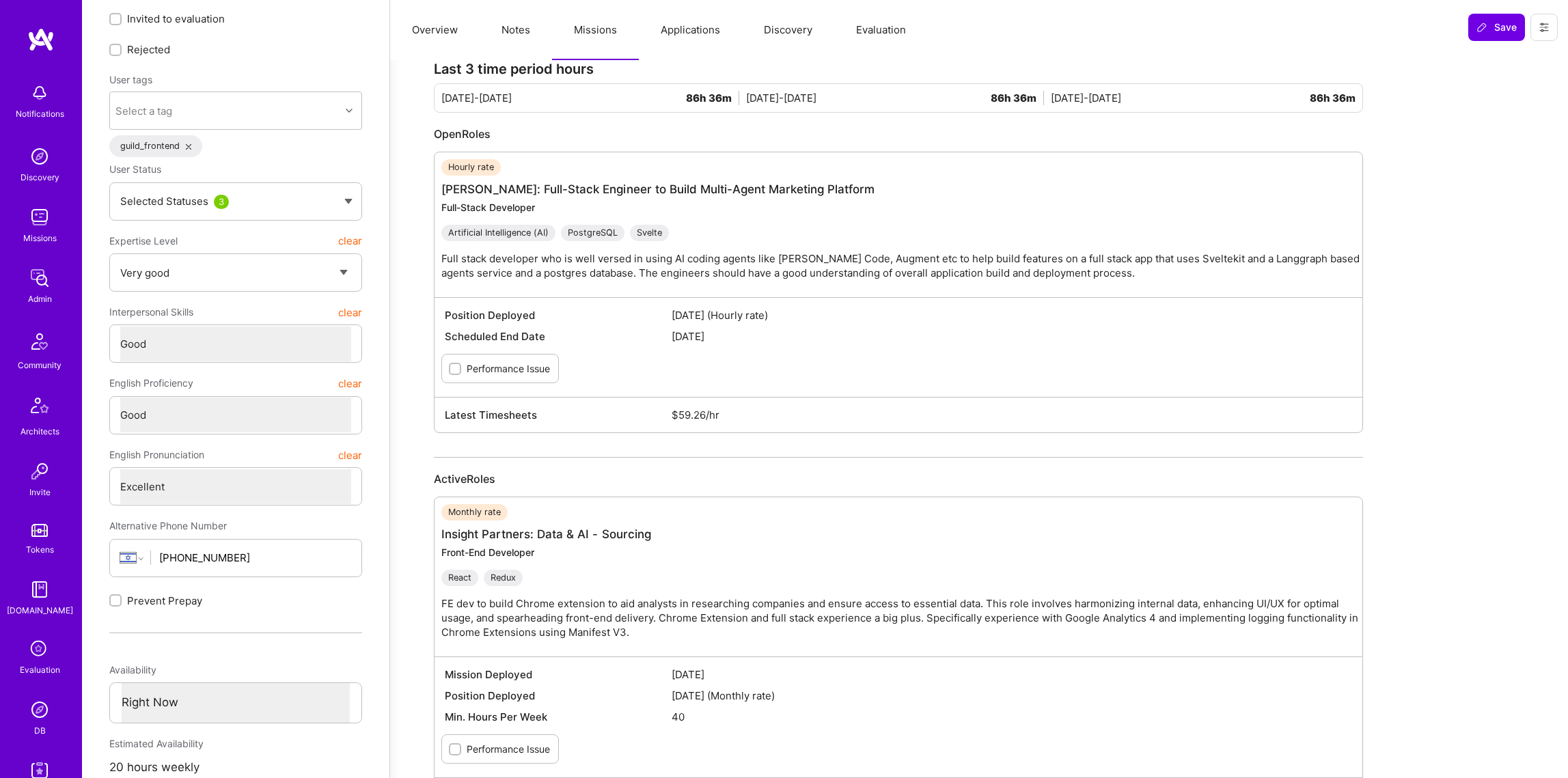
scroll to position [83, 0]
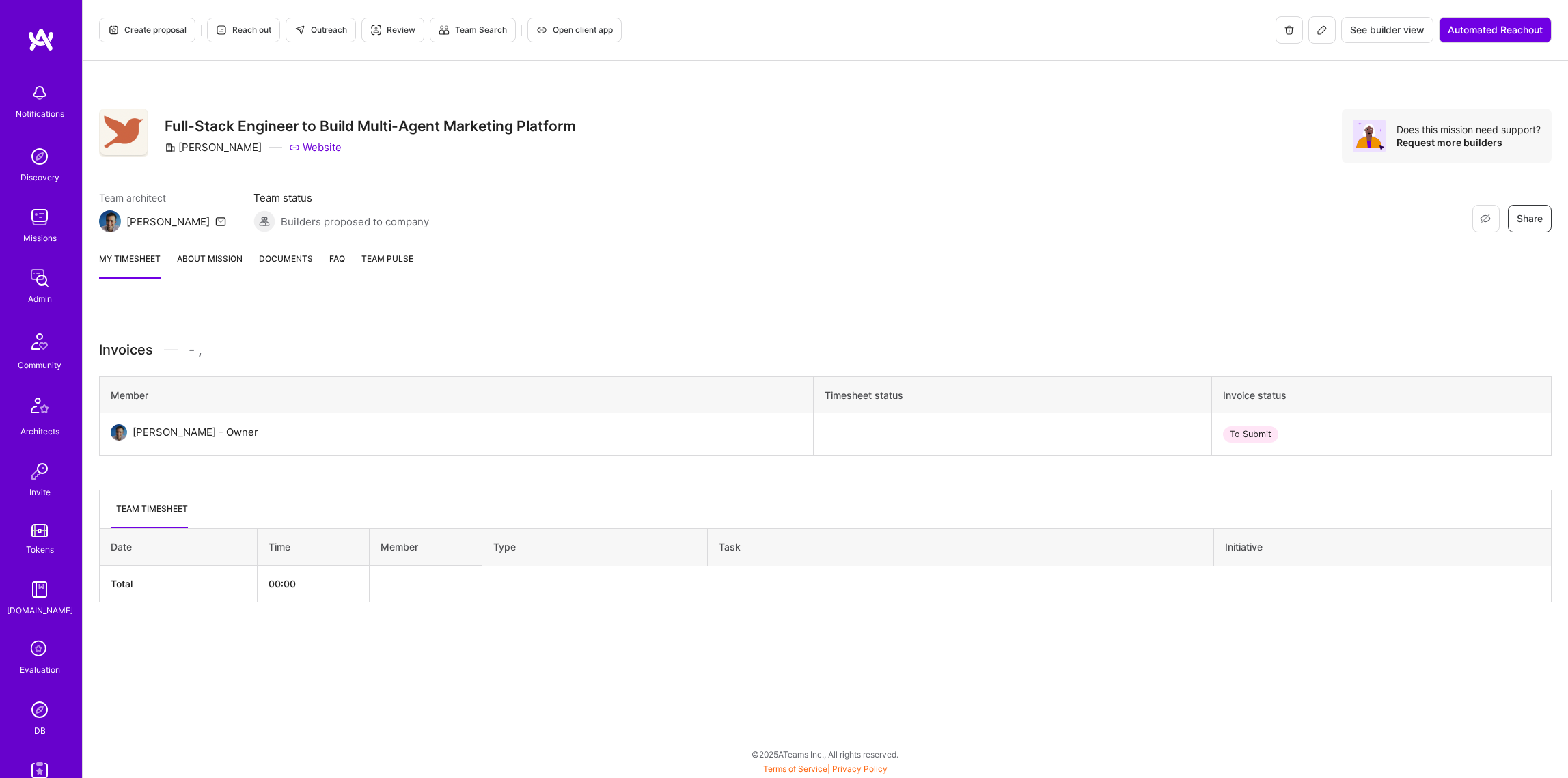
click at [1330, 37] on button at bounding box center [1321, 29] width 27 height 27
click at [289, 146] on link "Website" at bounding box center [315, 147] width 52 height 15
click at [561, 36] on button "Open client app" at bounding box center [574, 30] width 94 height 25
click at [1318, 34] on icon at bounding box center [1322, 30] width 8 height 8
